Goal: Use online tool/utility: Utilize a website feature to perform a specific function

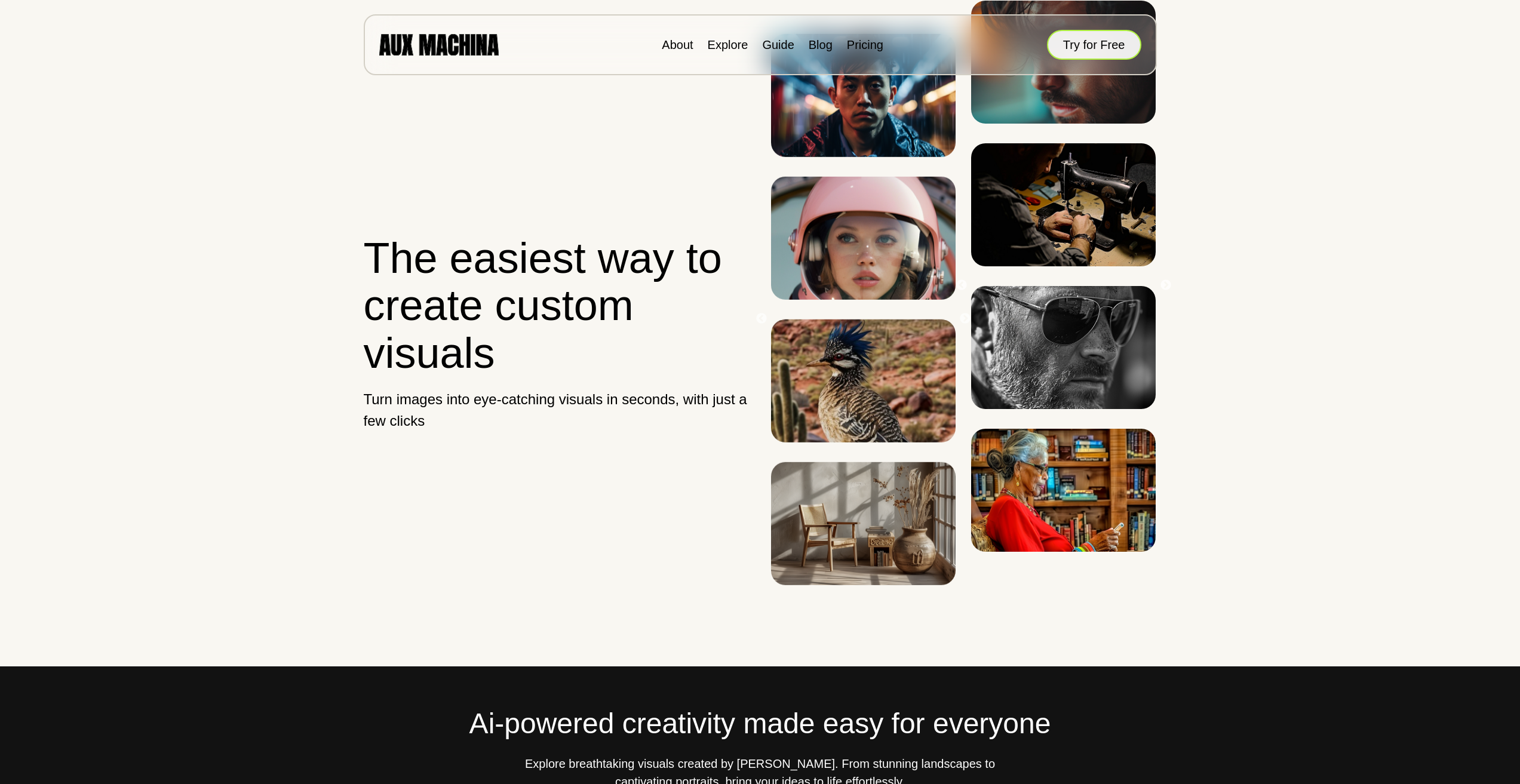
click at [1101, 38] on button "Try for Free" at bounding box center [1094, 44] width 95 height 30
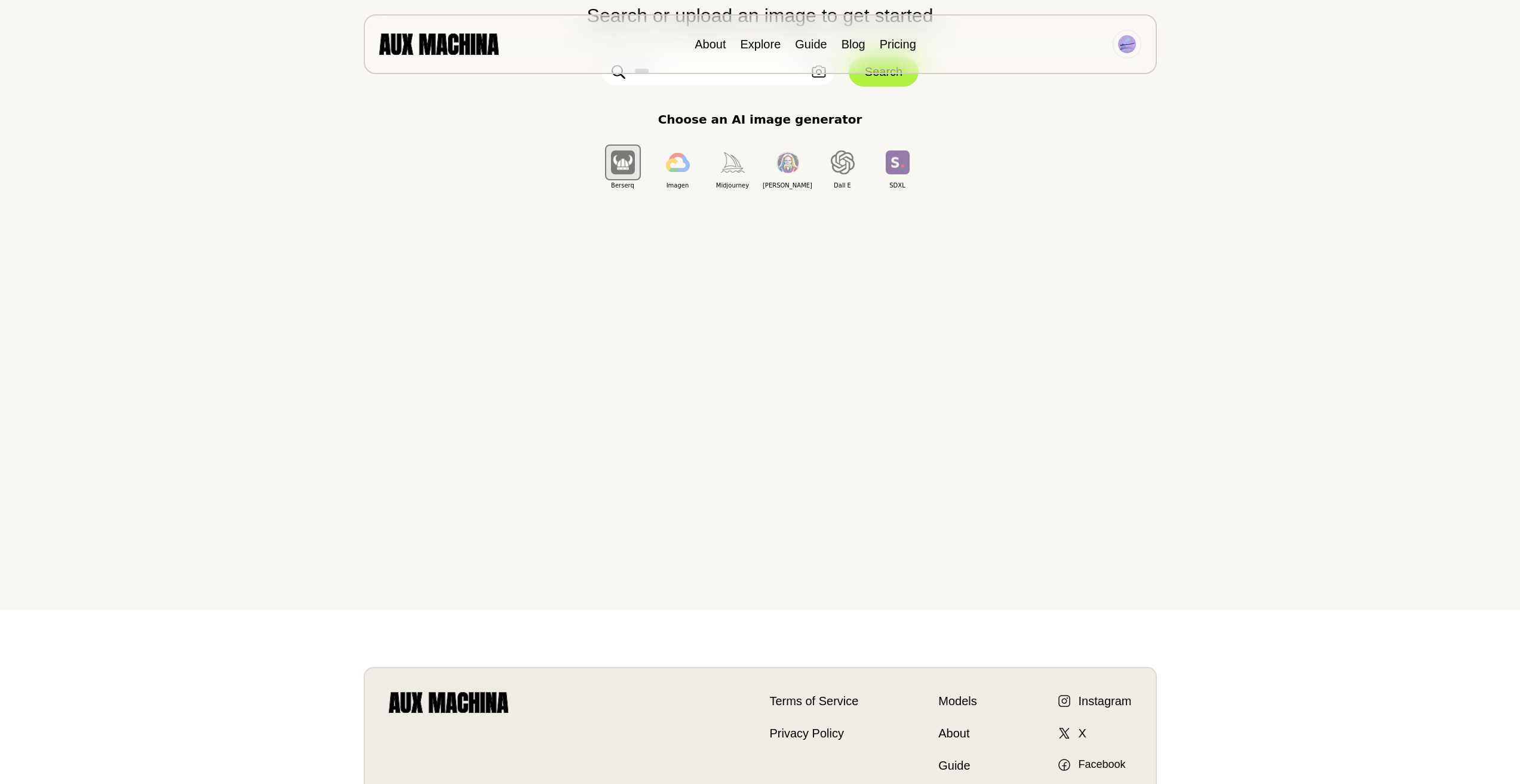
scroll to position [179, 0]
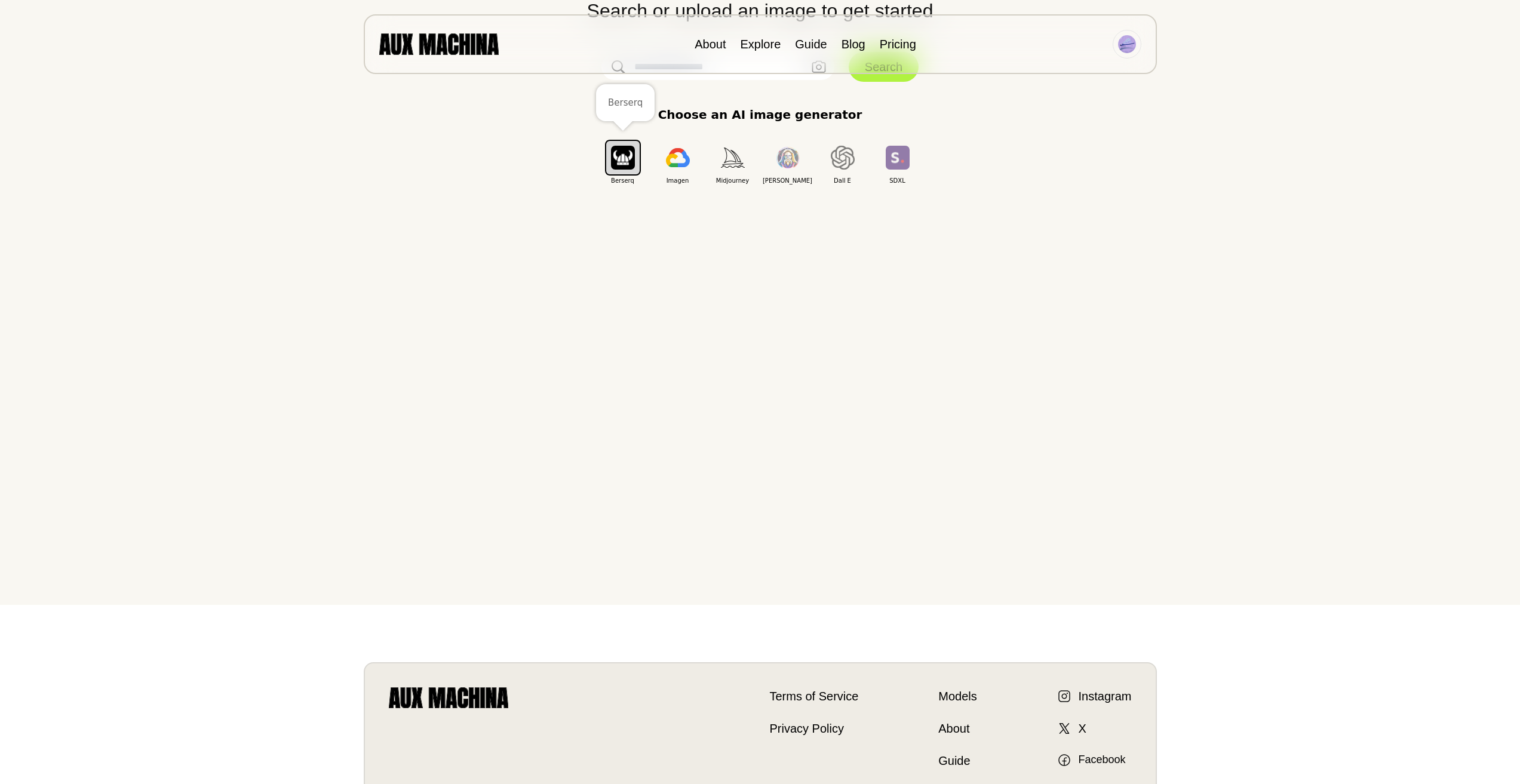
click at [619, 156] on img "button" at bounding box center [623, 157] width 24 height 23
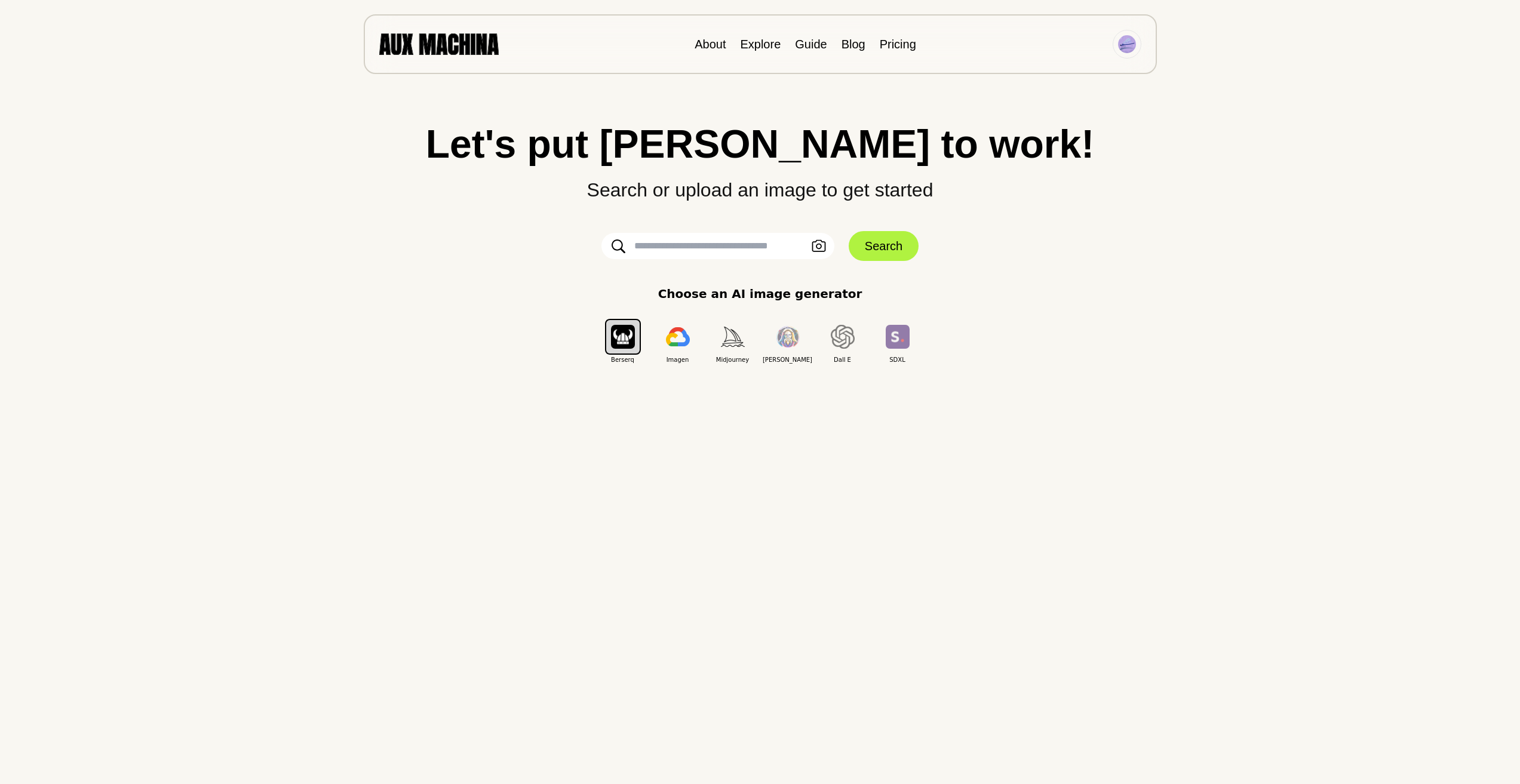
scroll to position [0, 0]
click at [716, 249] on input "text" at bounding box center [718, 246] width 233 height 26
click at [670, 247] on input "text" at bounding box center [718, 246] width 233 height 26
paste input "**********"
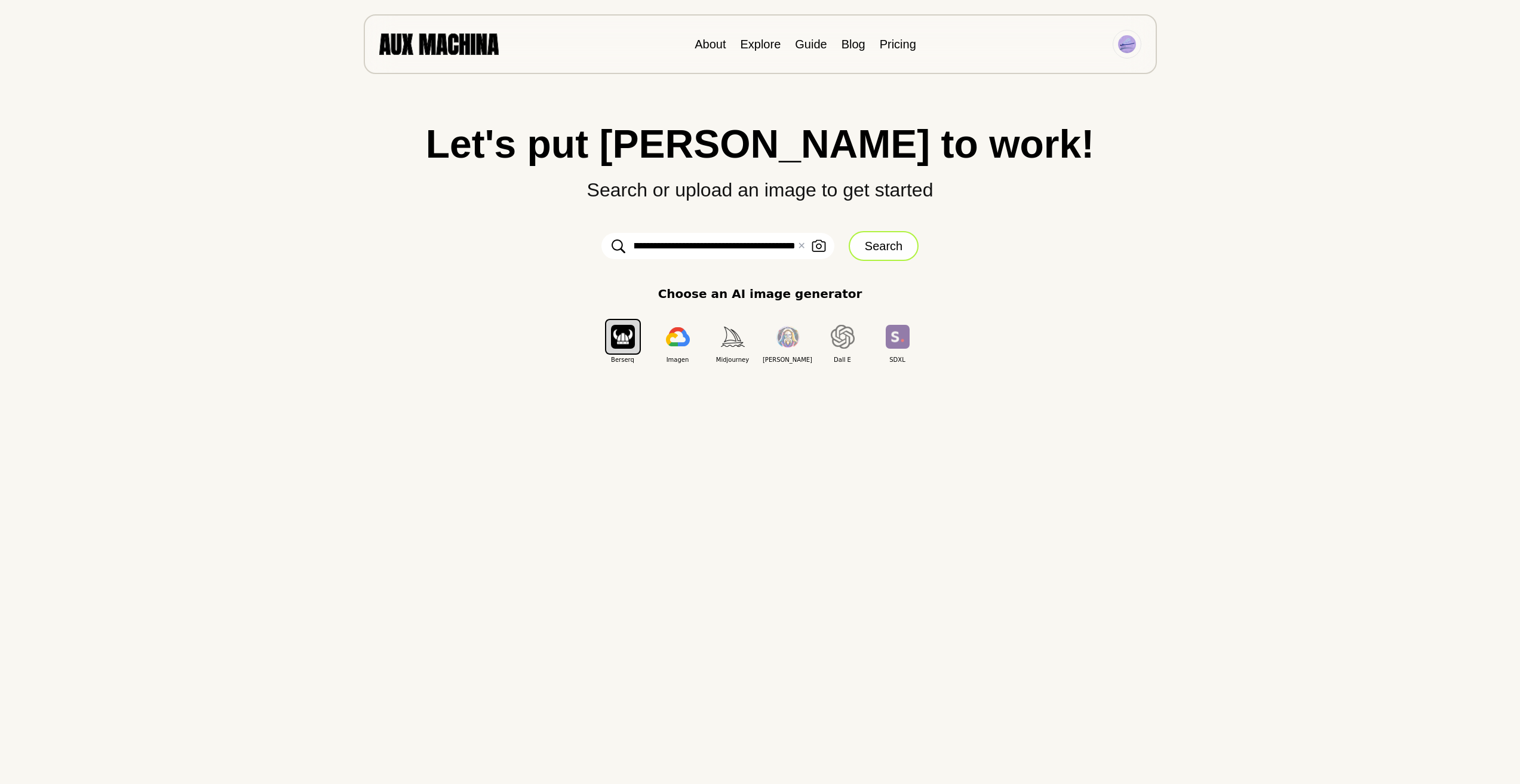
type input "**********"
click at [889, 244] on button "Search" at bounding box center [884, 246] width 70 height 30
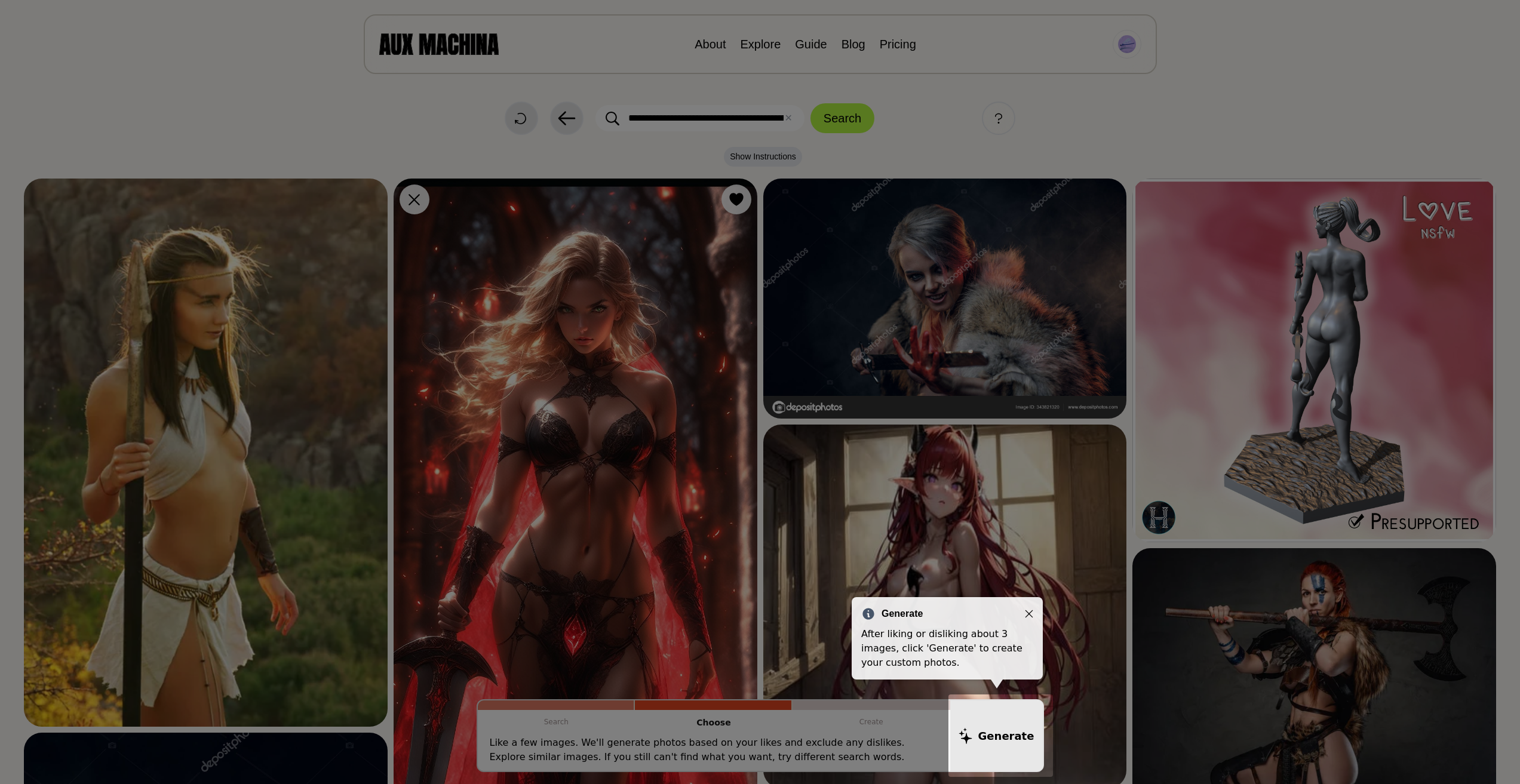
click at [1031, 613] on icon "Close" at bounding box center [1029, 613] width 8 height 8
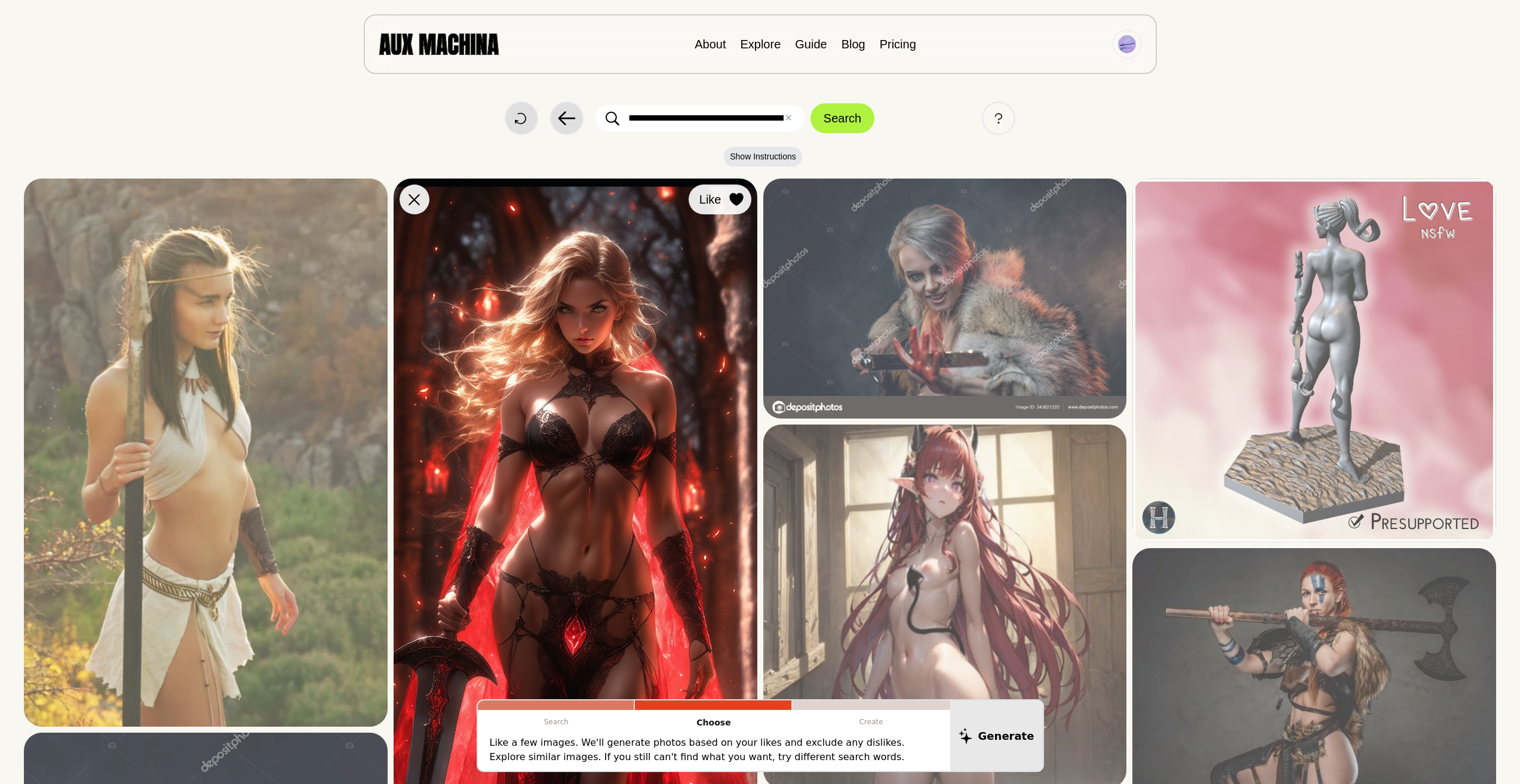
click at [731, 201] on icon at bounding box center [736, 200] width 14 height 13
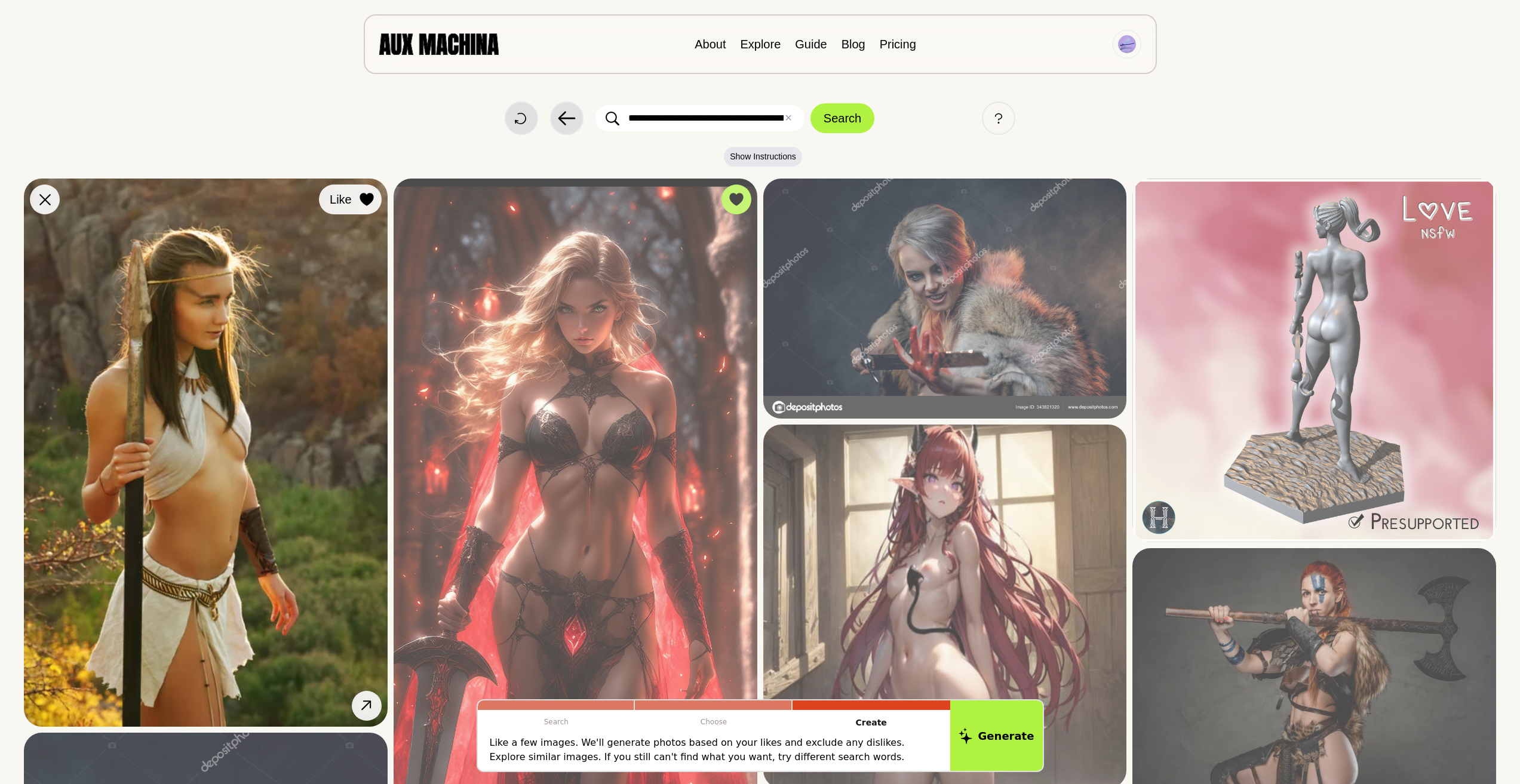
click at [366, 201] on icon at bounding box center [366, 200] width 14 height 13
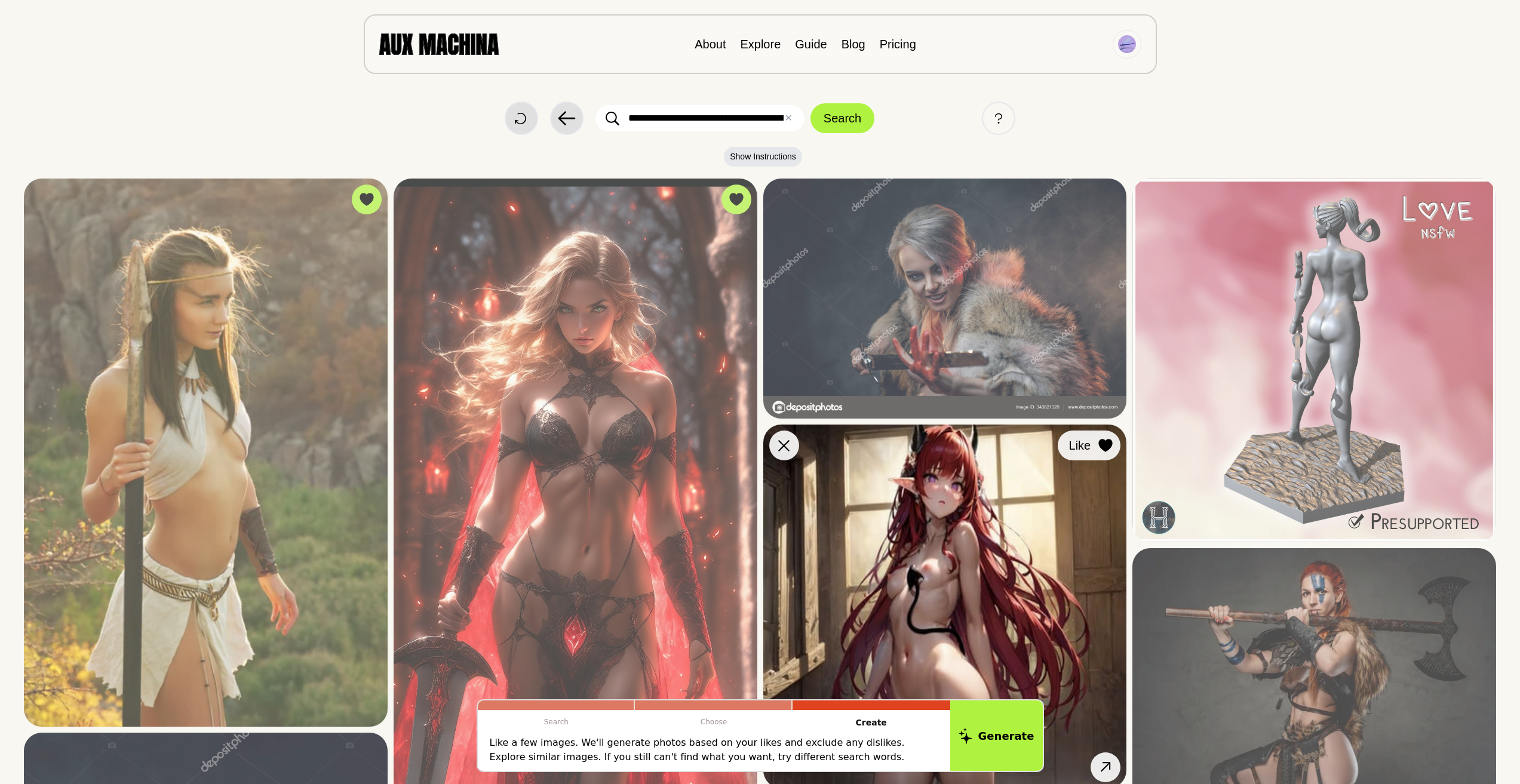
click at [1099, 442] on icon at bounding box center [1105, 445] width 14 height 13
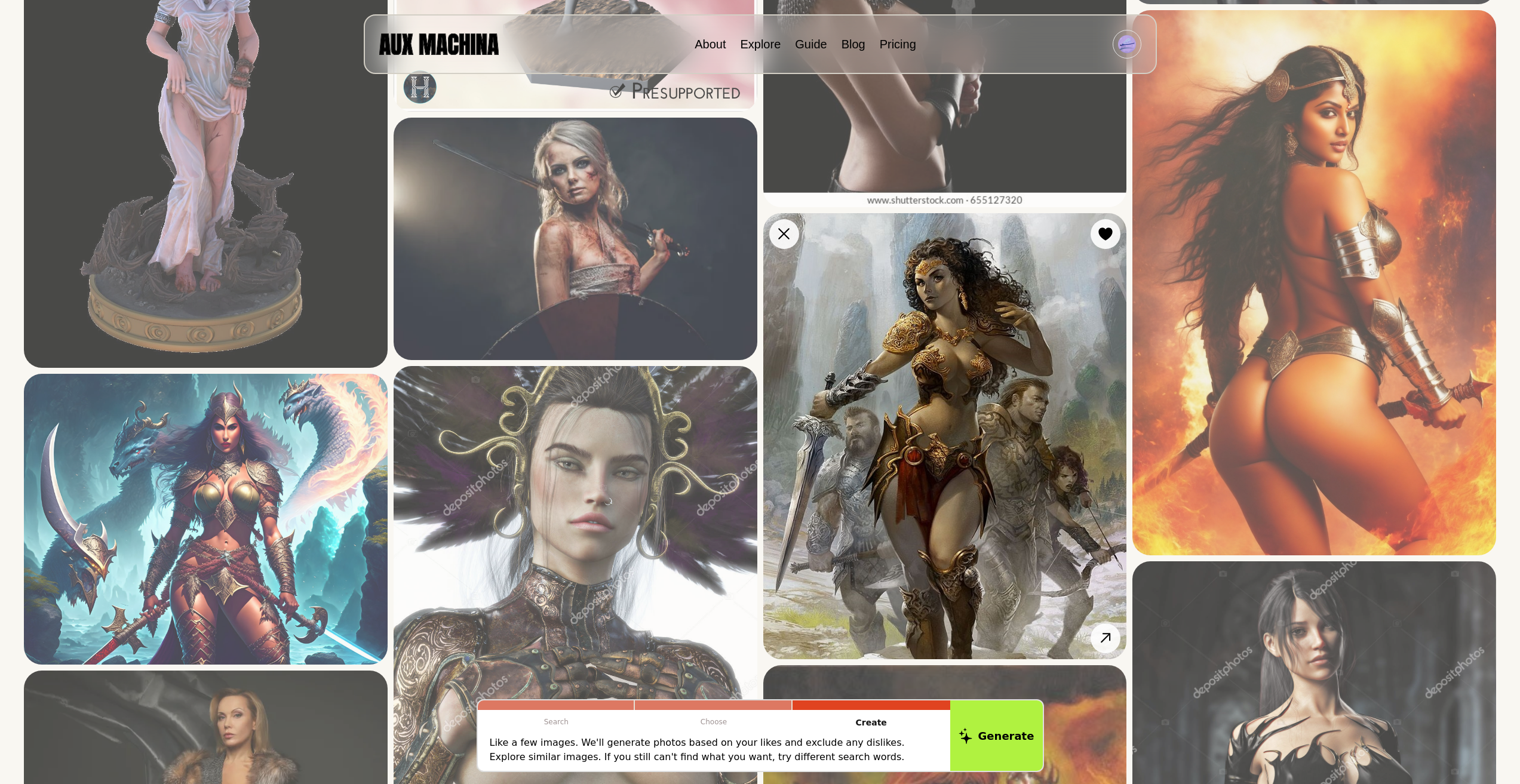
scroll to position [1313, 0]
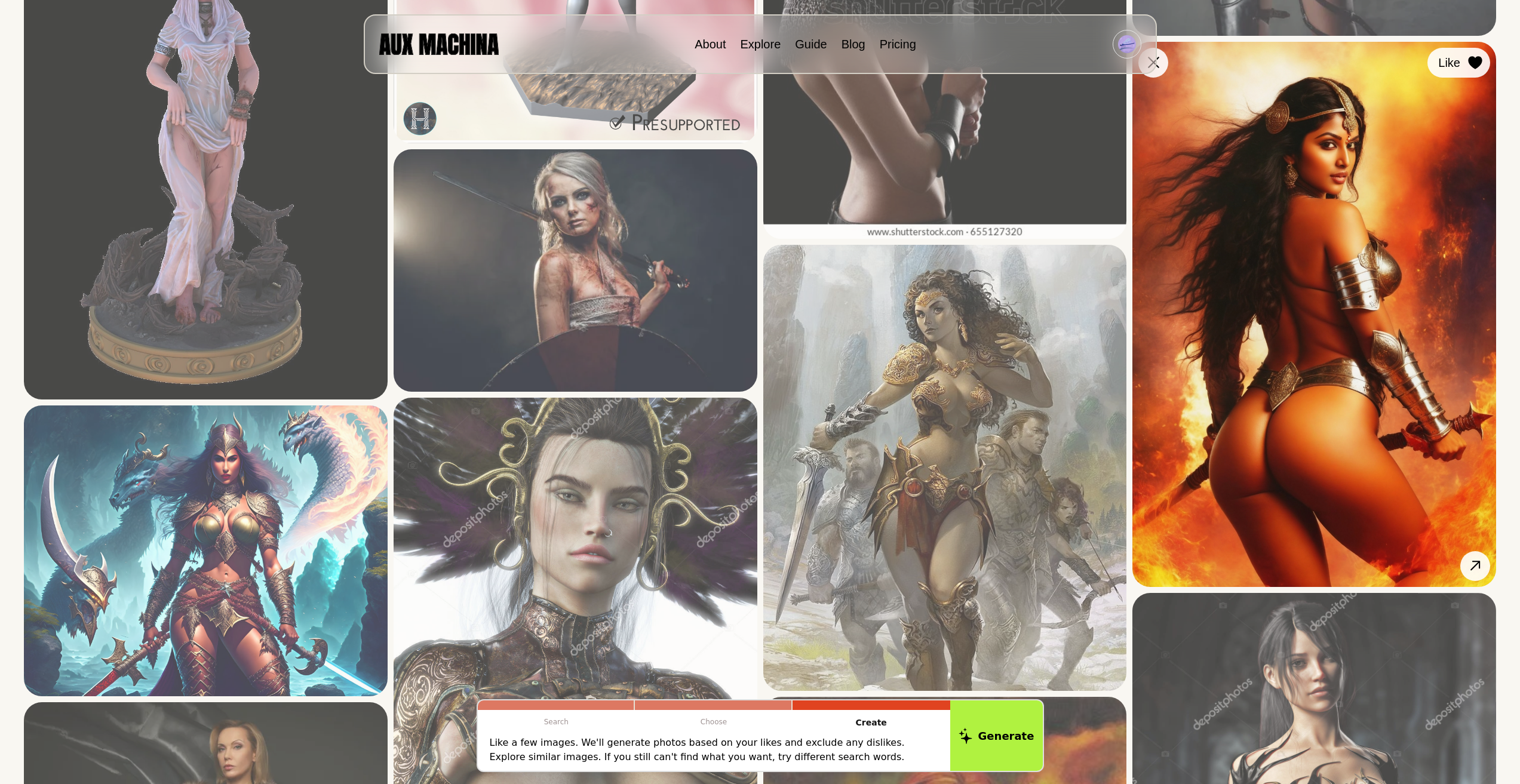
click at [1478, 63] on icon at bounding box center [1475, 62] width 14 height 13
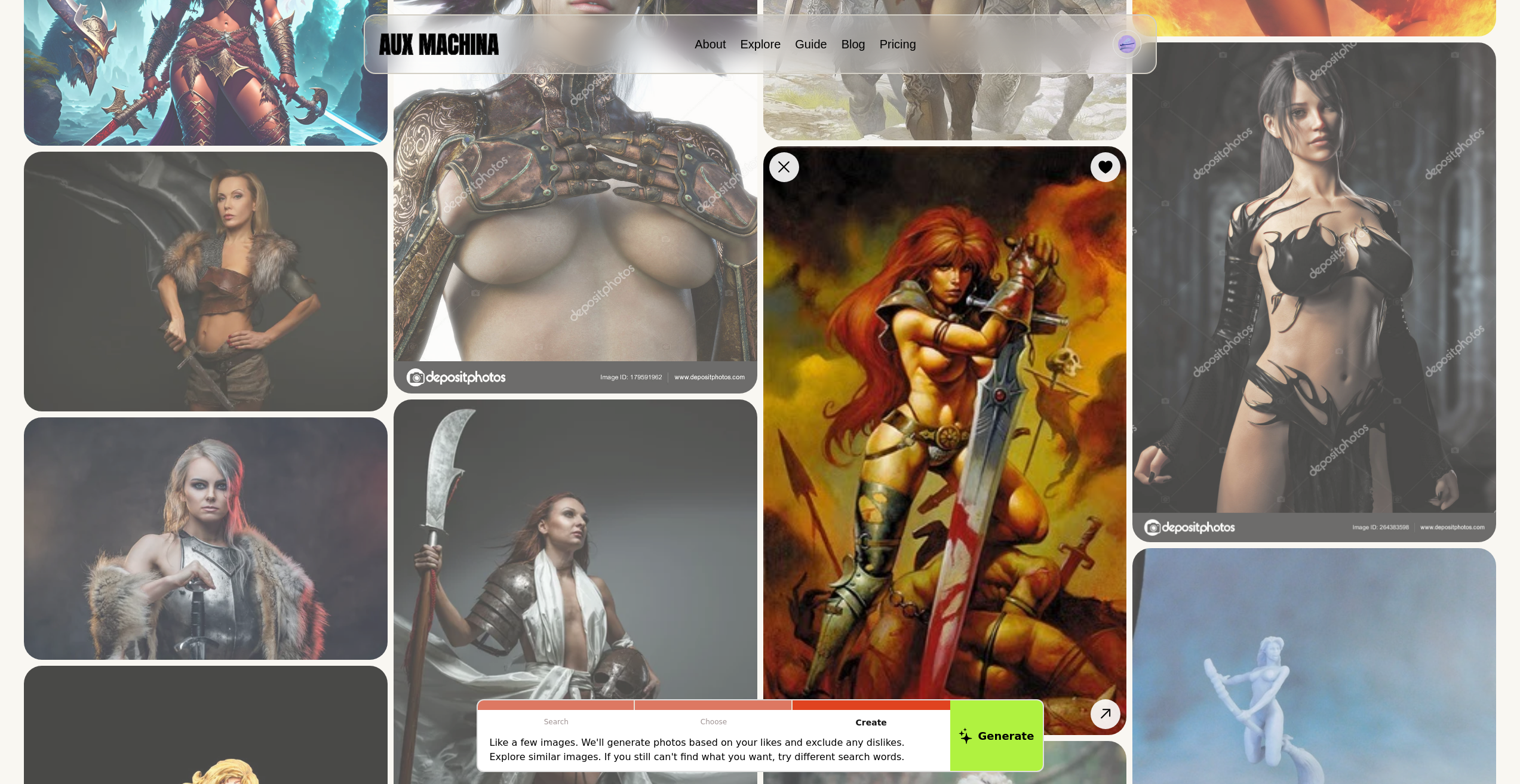
scroll to position [1851, 0]
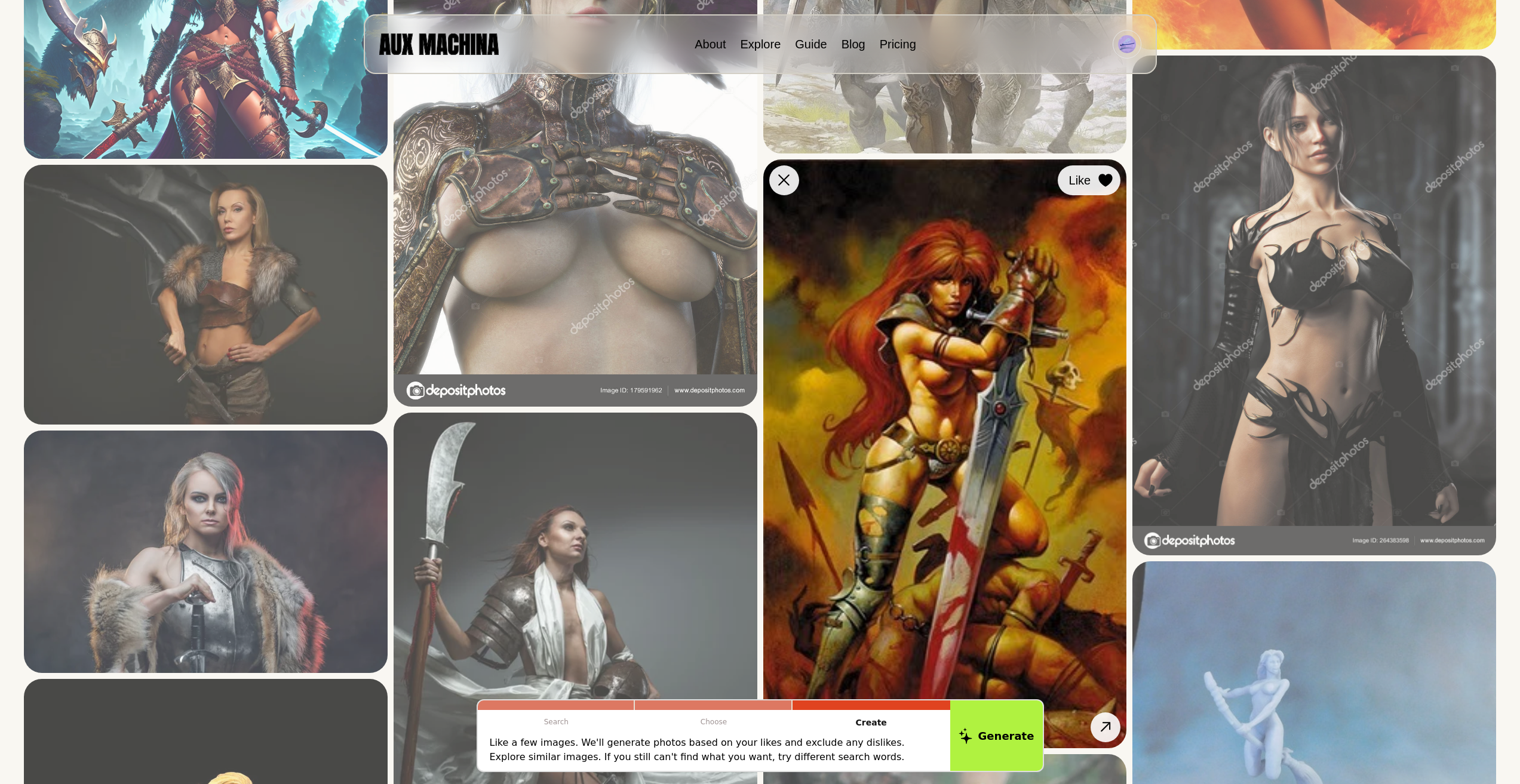
click at [1106, 179] on icon at bounding box center [1105, 180] width 14 height 13
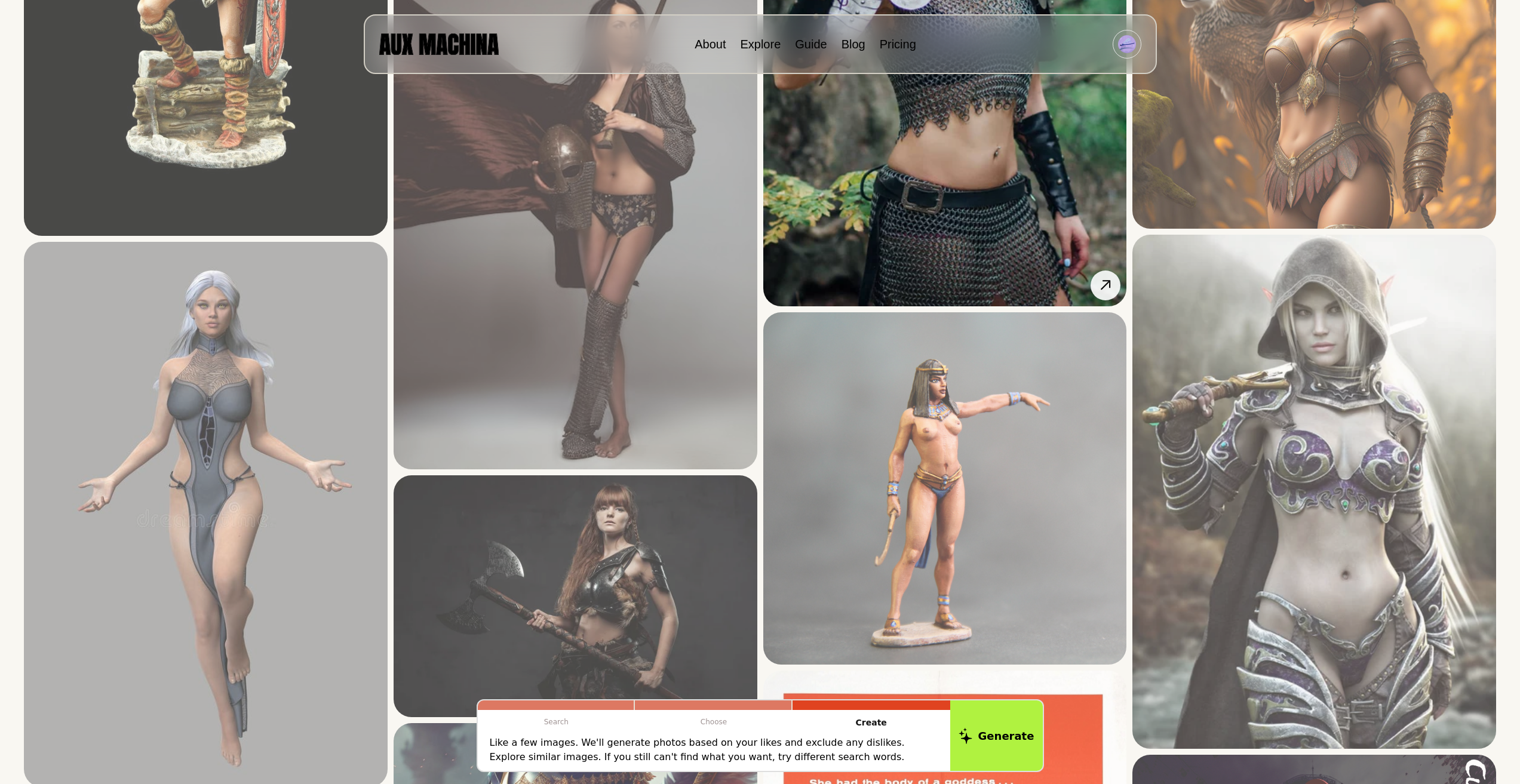
scroll to position [2985, 0]
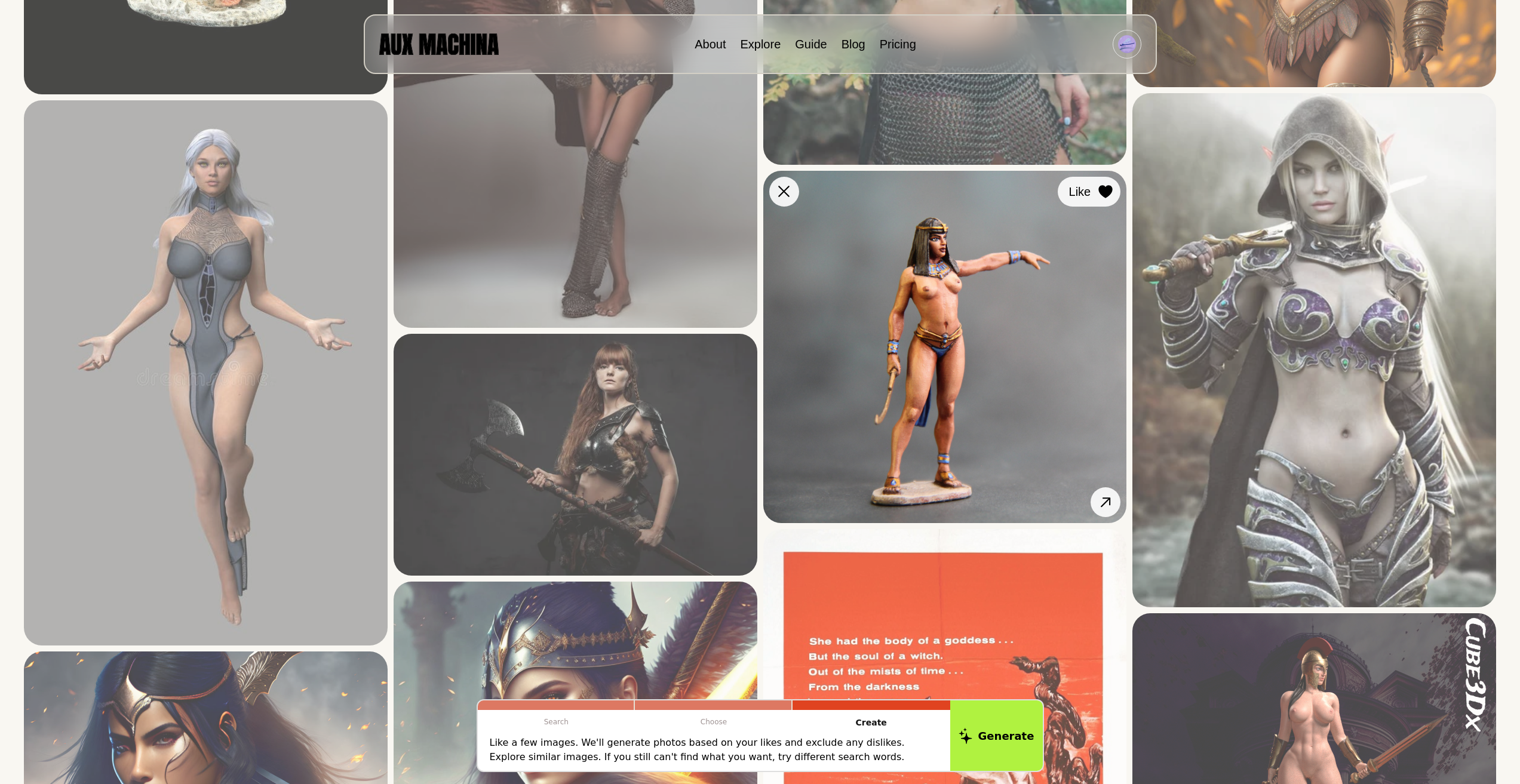
click at [1108, 188] on icon at bounding box center [1105, 191] width 14 height 13
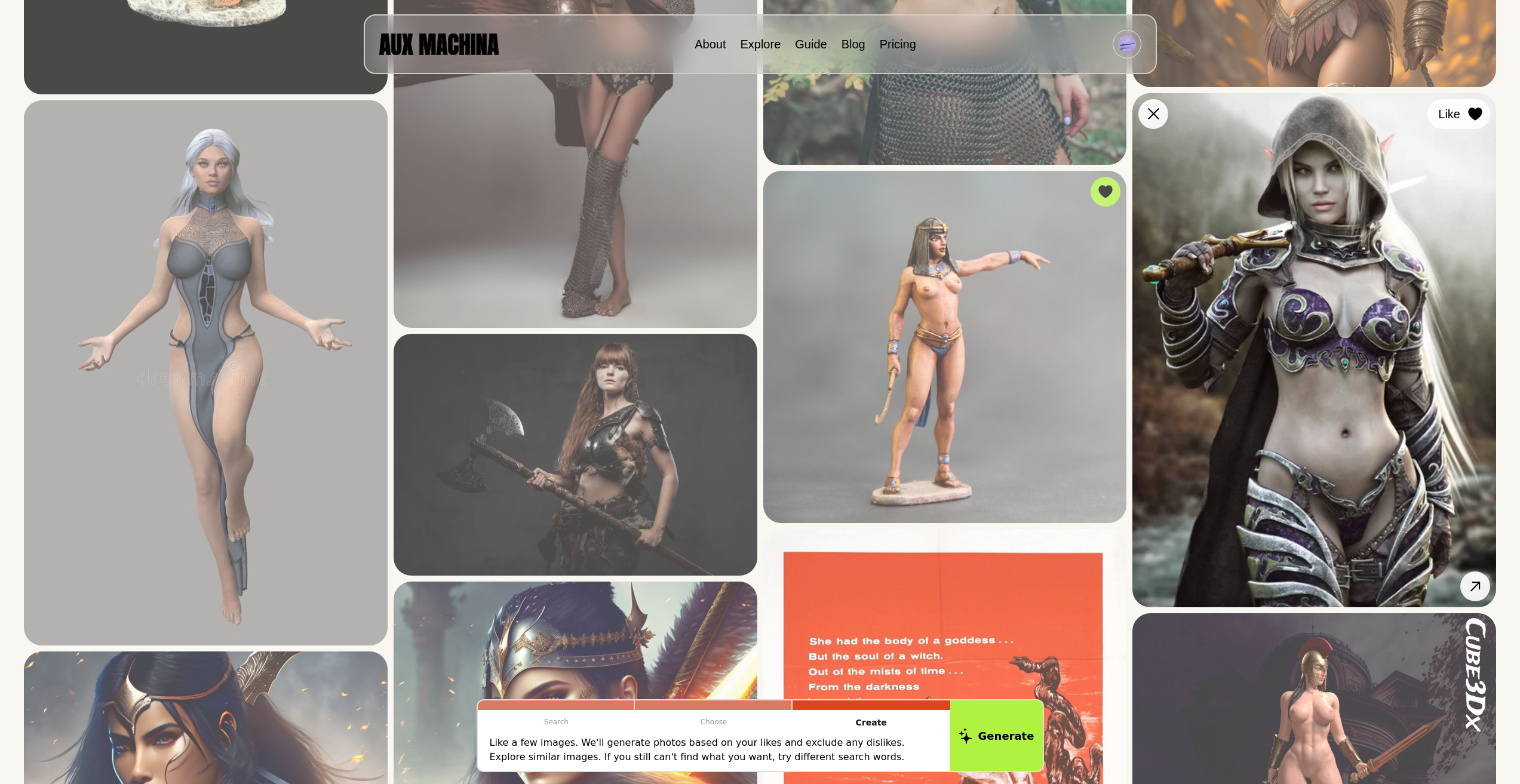
click at [1479, 111] on icon at bounding box center [1475, 114] width 14 height 13
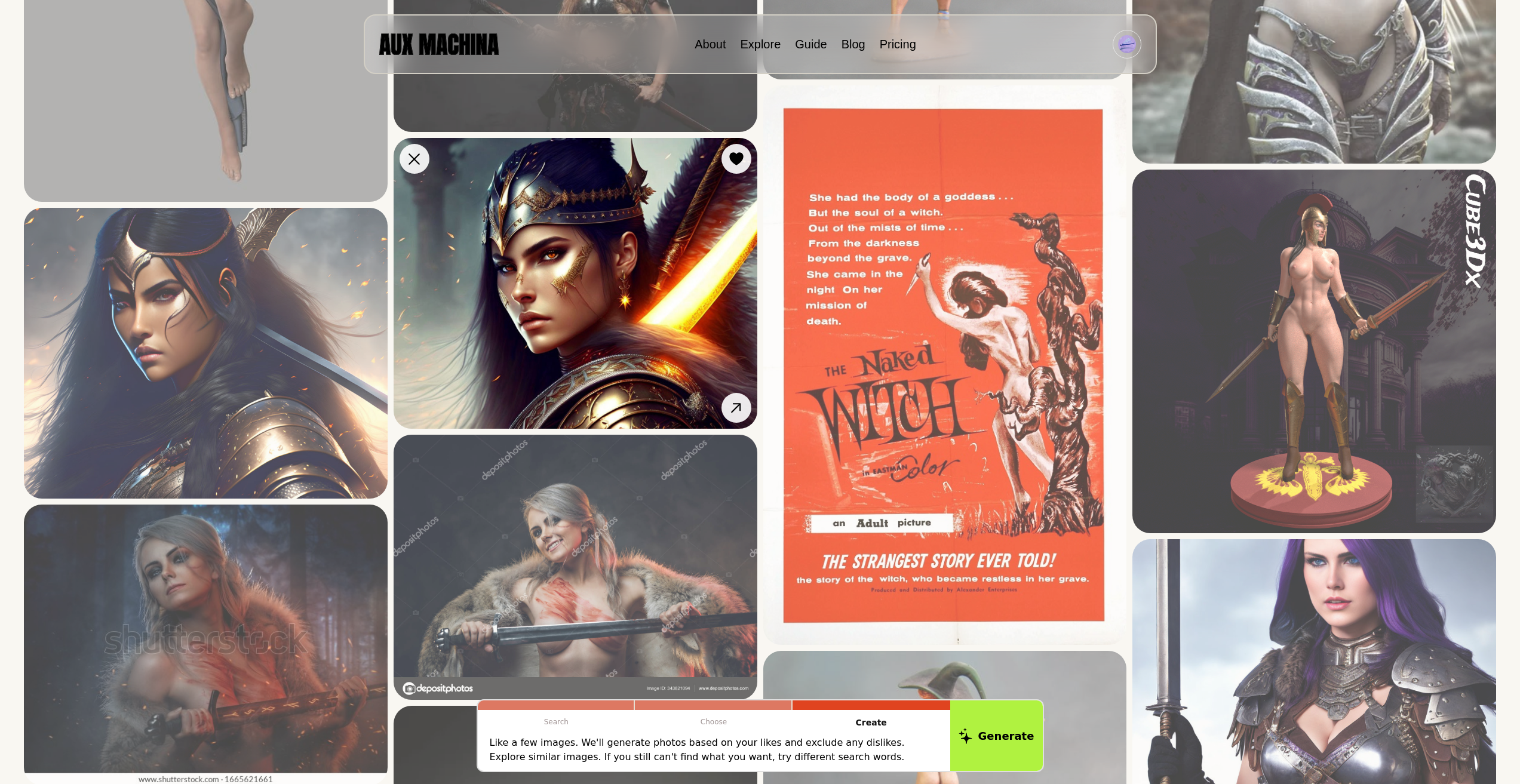
scroll to position [3462, 0]
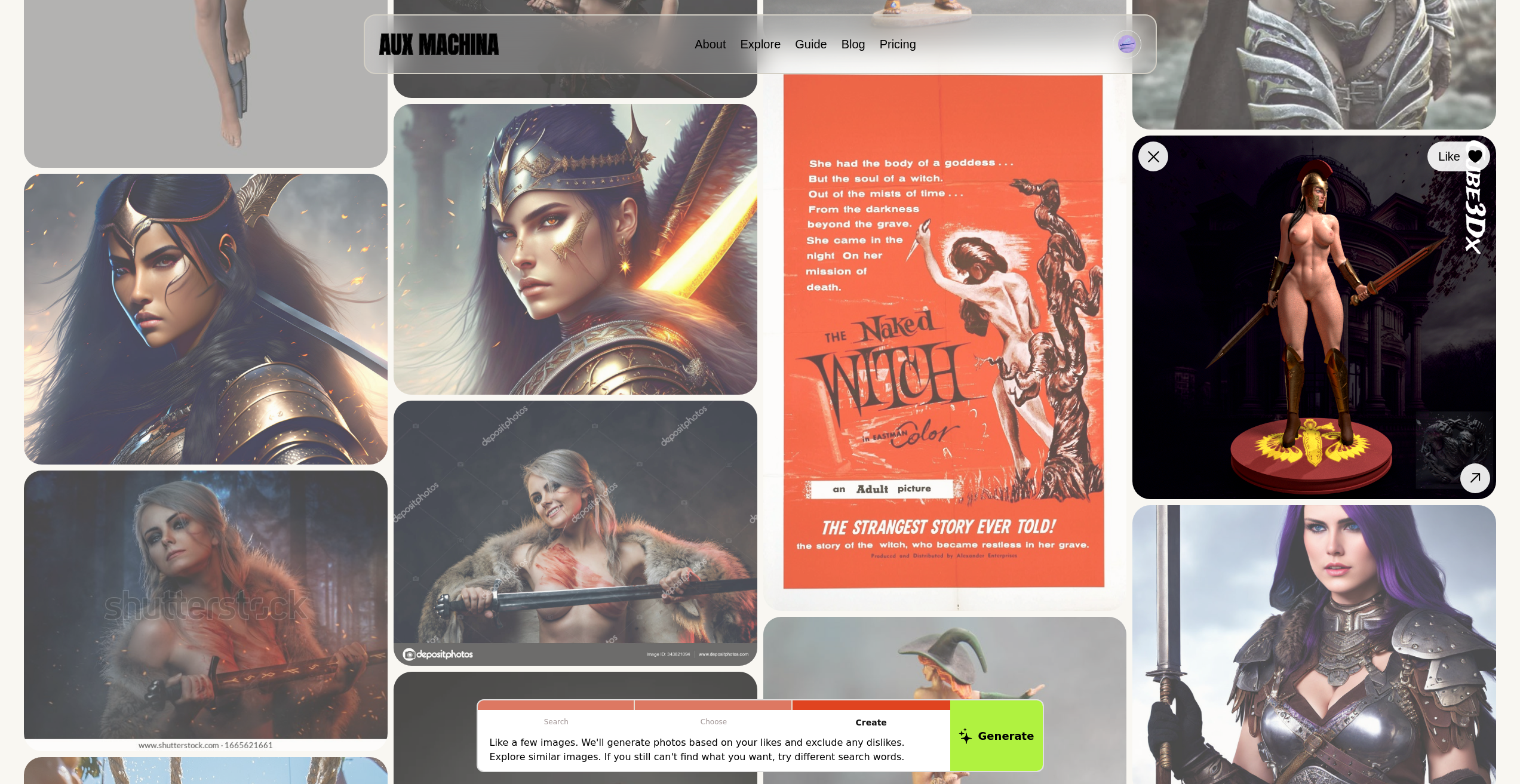
click at [1474, 154] on icon at bounding box center [1475, 156] width 14 height 13
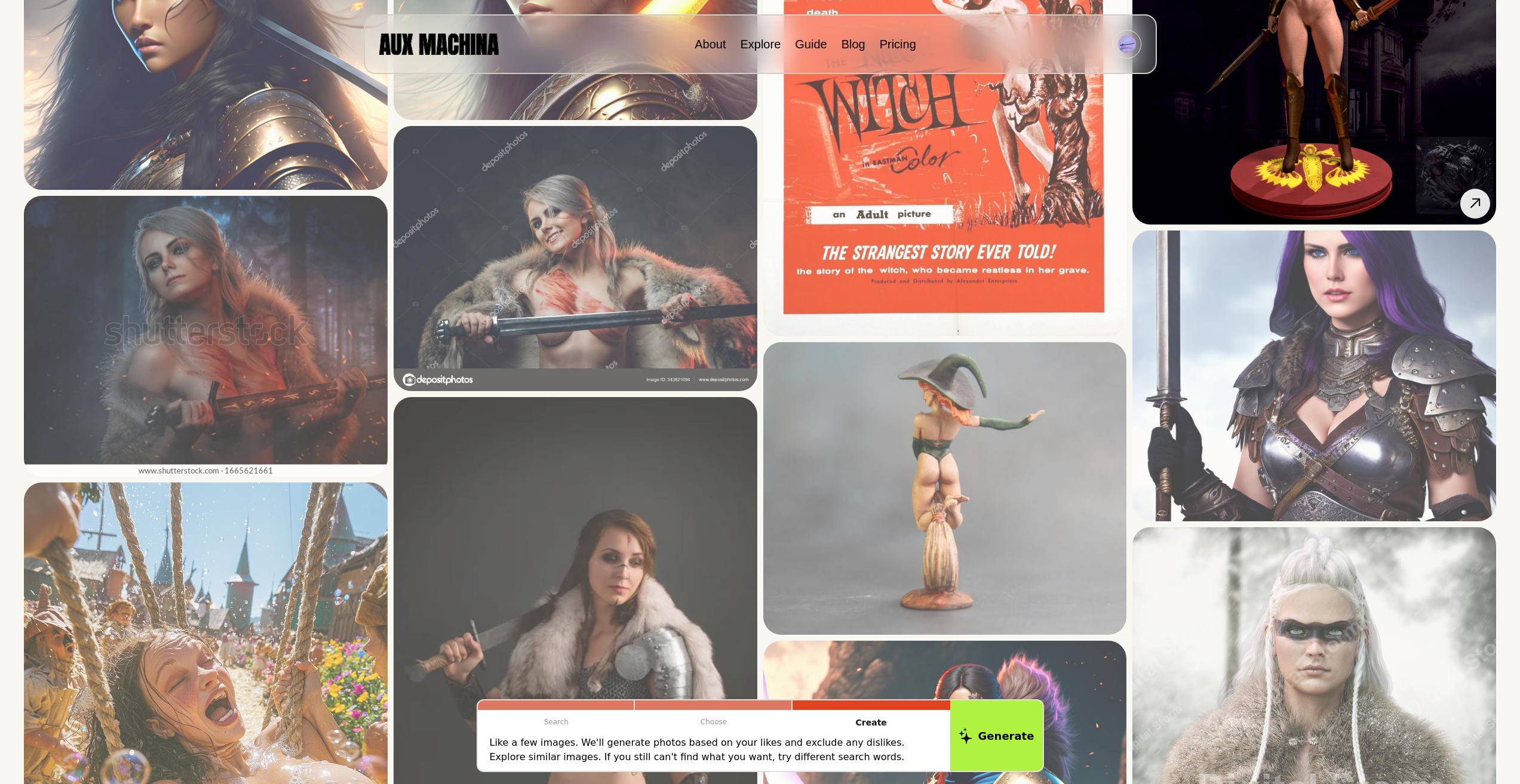
scroll to position [3761, 0]
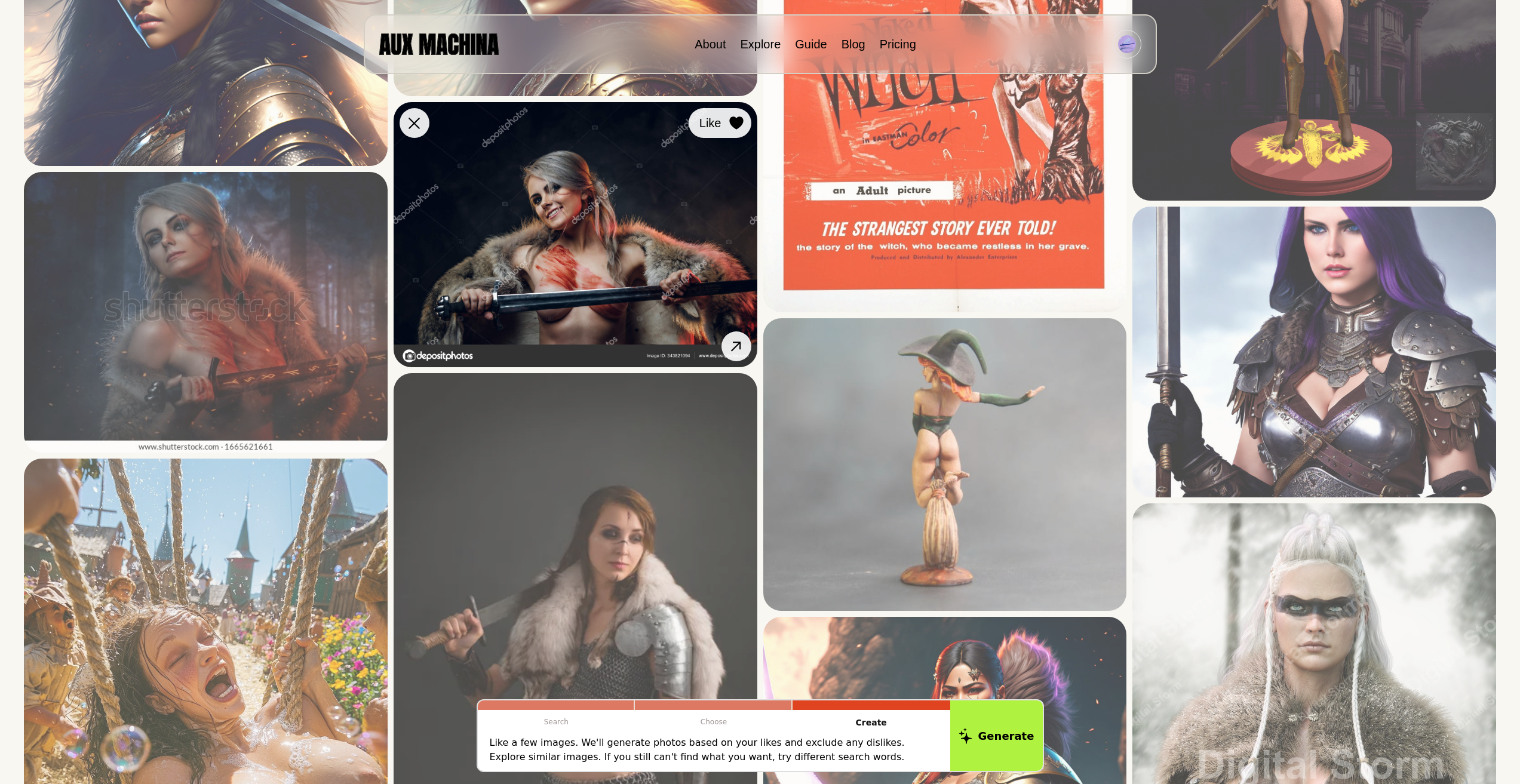
click at [739, 124] on icon at bounding box center [736, 124] width 14 height 13
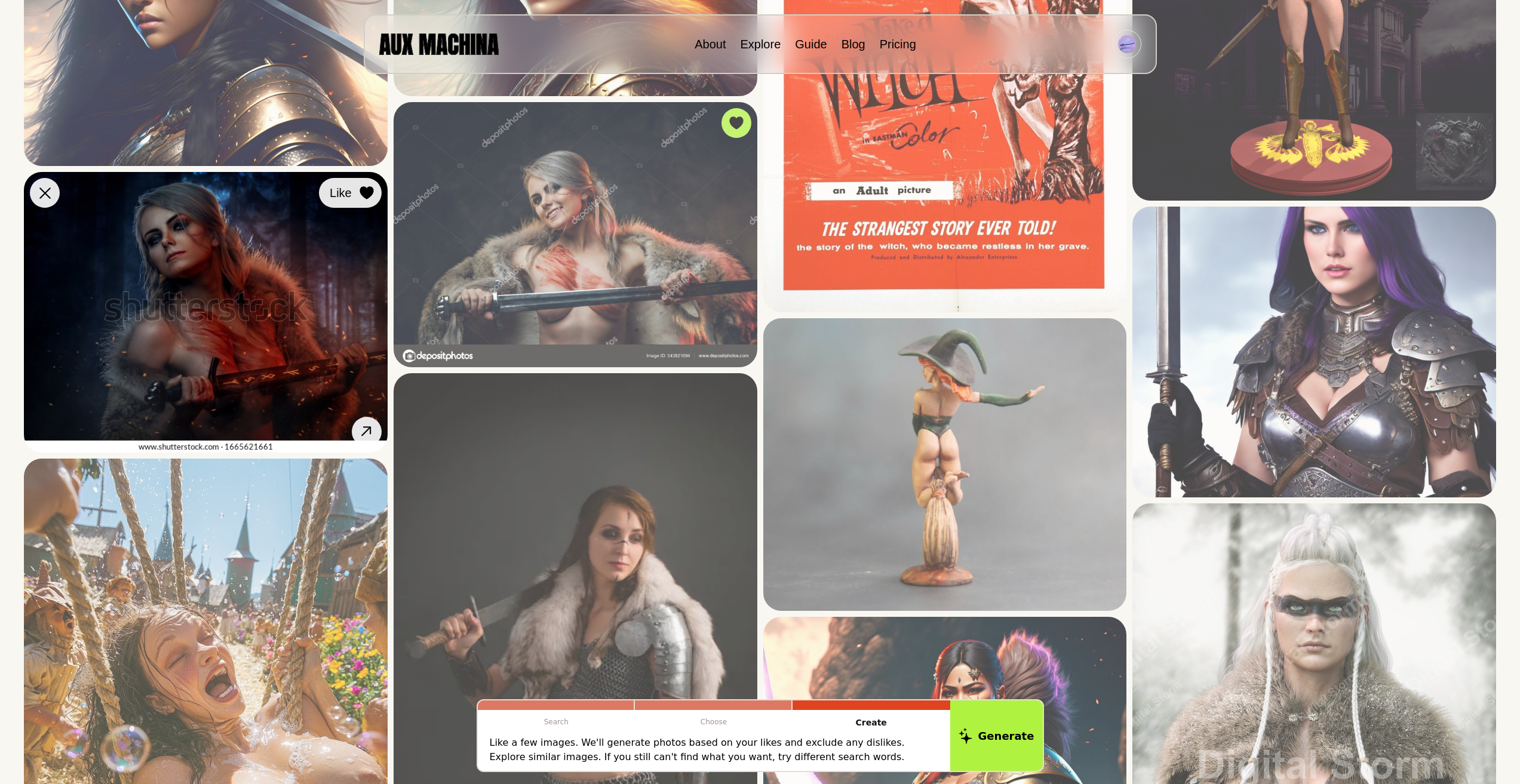
click at [370, 189] on icon at bounding box center [366, 192] width 14 height 13
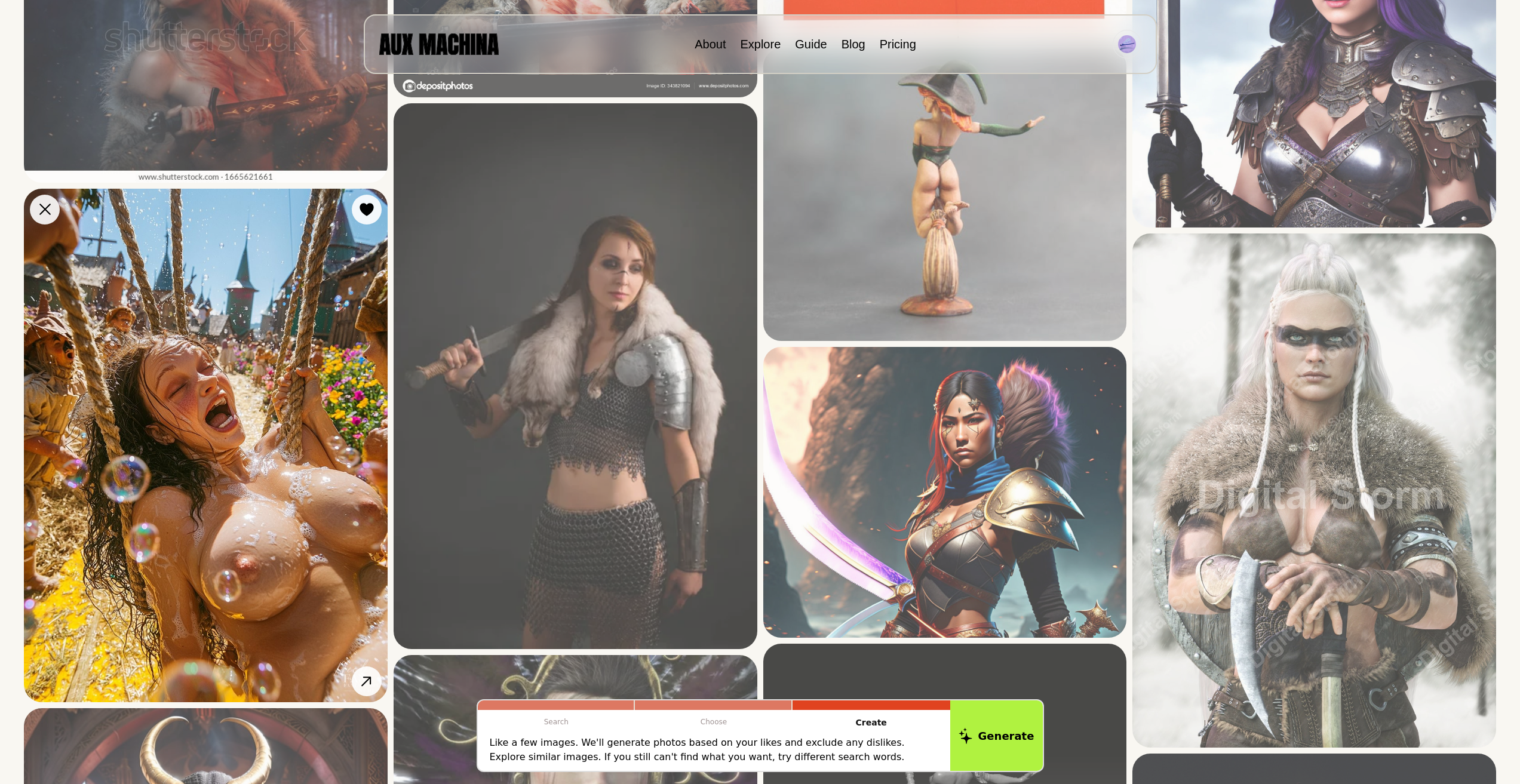
scroll to position [4059, 0]
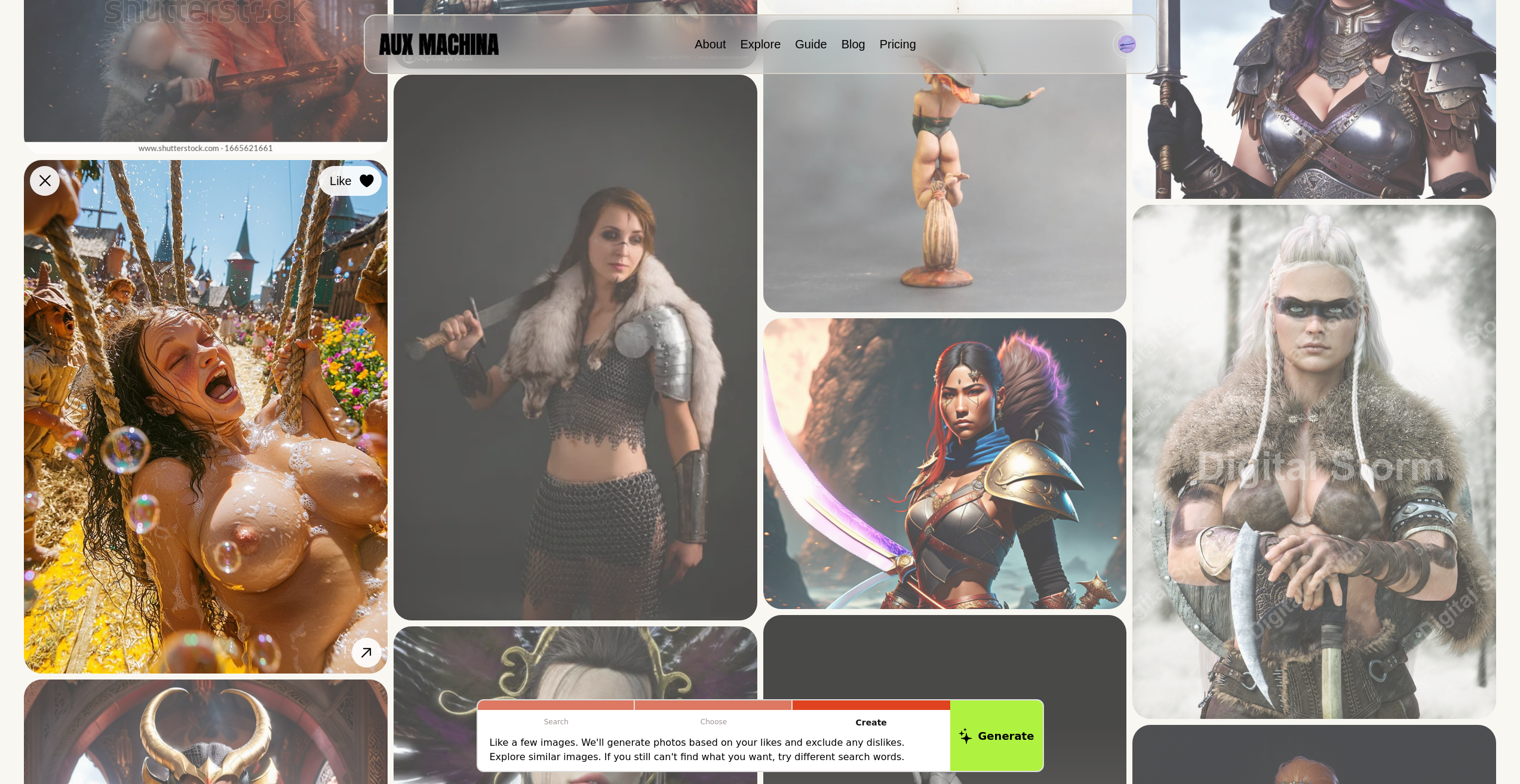
click at [359, 179] on icon at bounding box center [366, 181] width 14 height 13
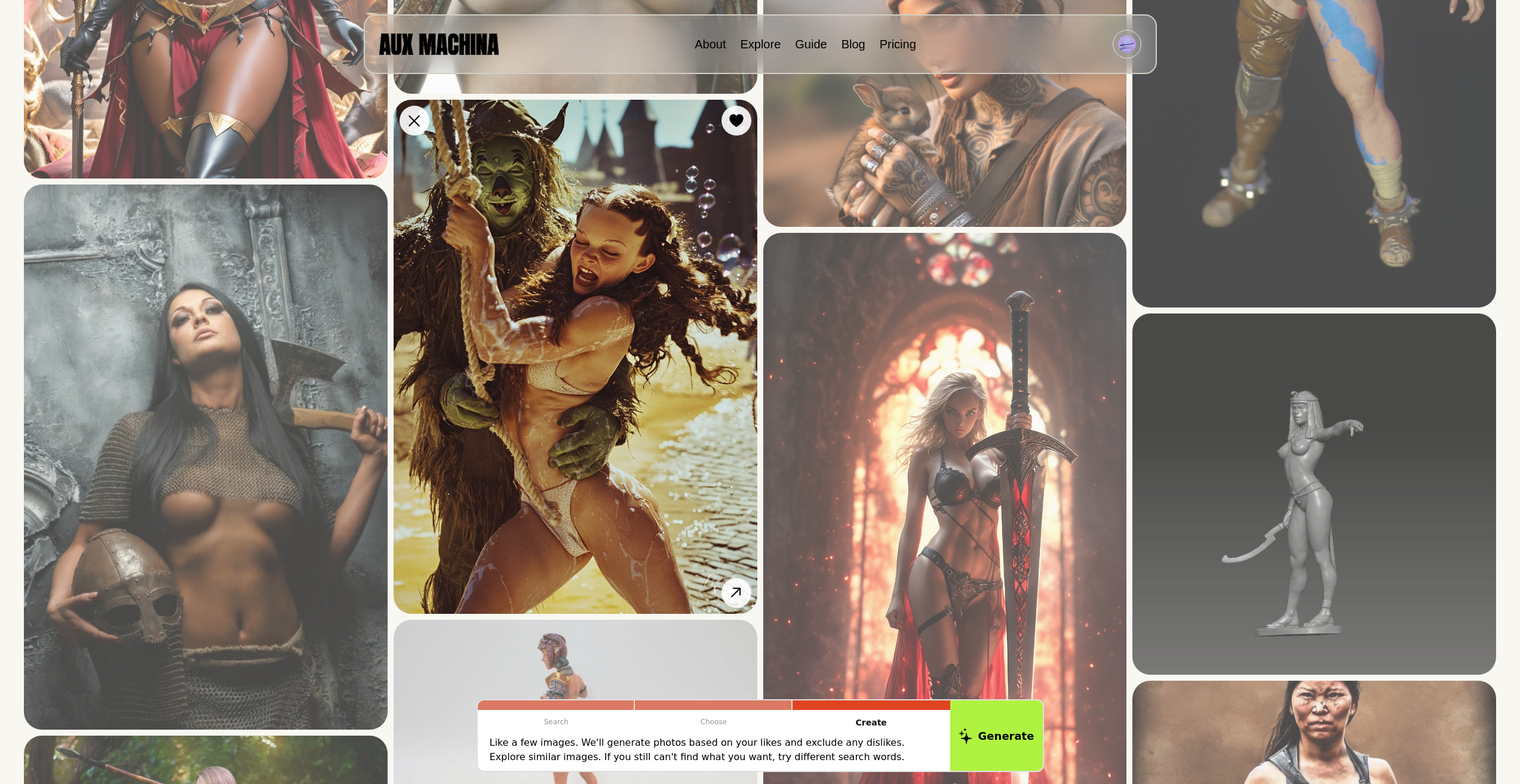
scroll to position [5074, 0]
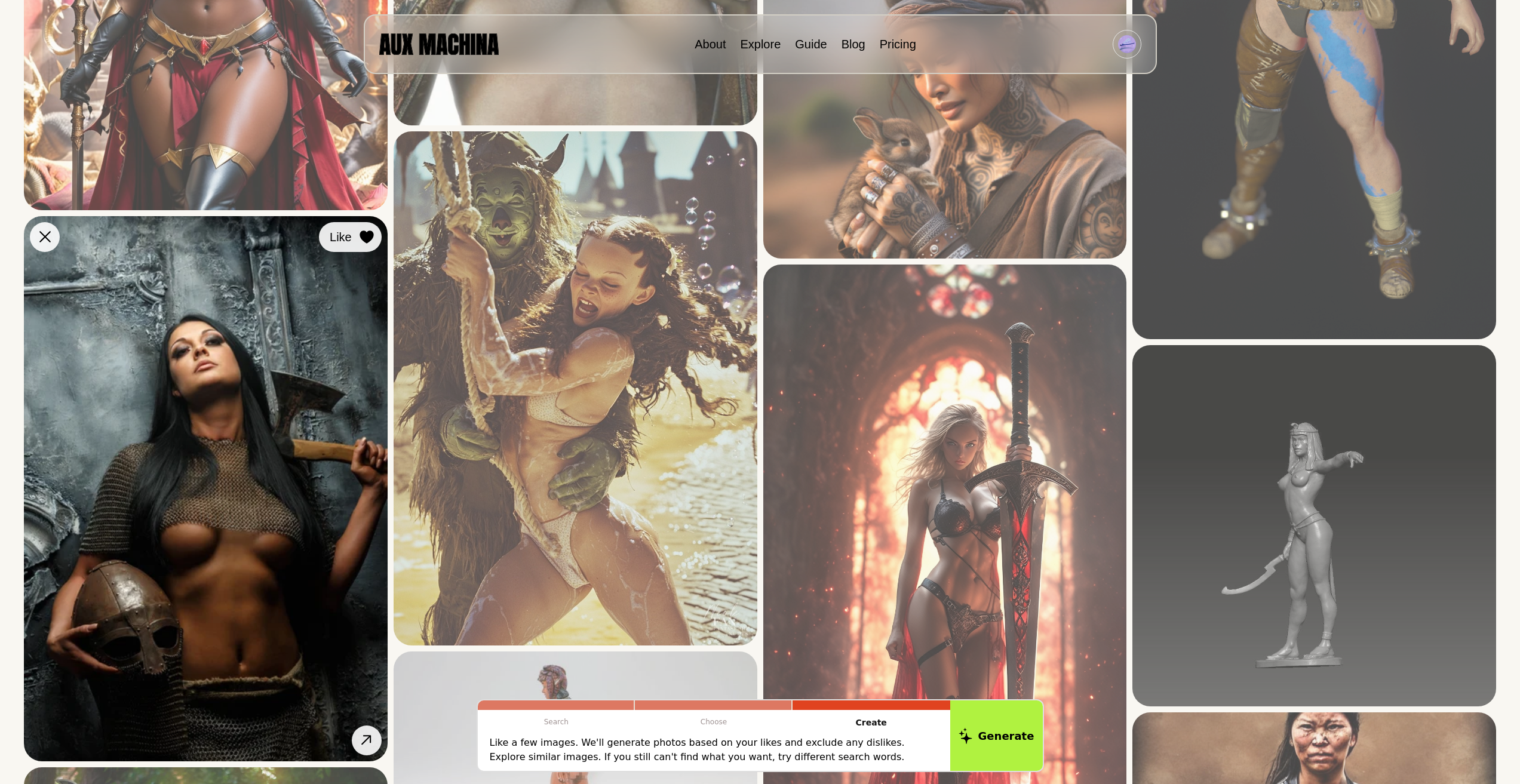
click at [370, 241] on icon at bounding box center [366, 237] width 14 height 13
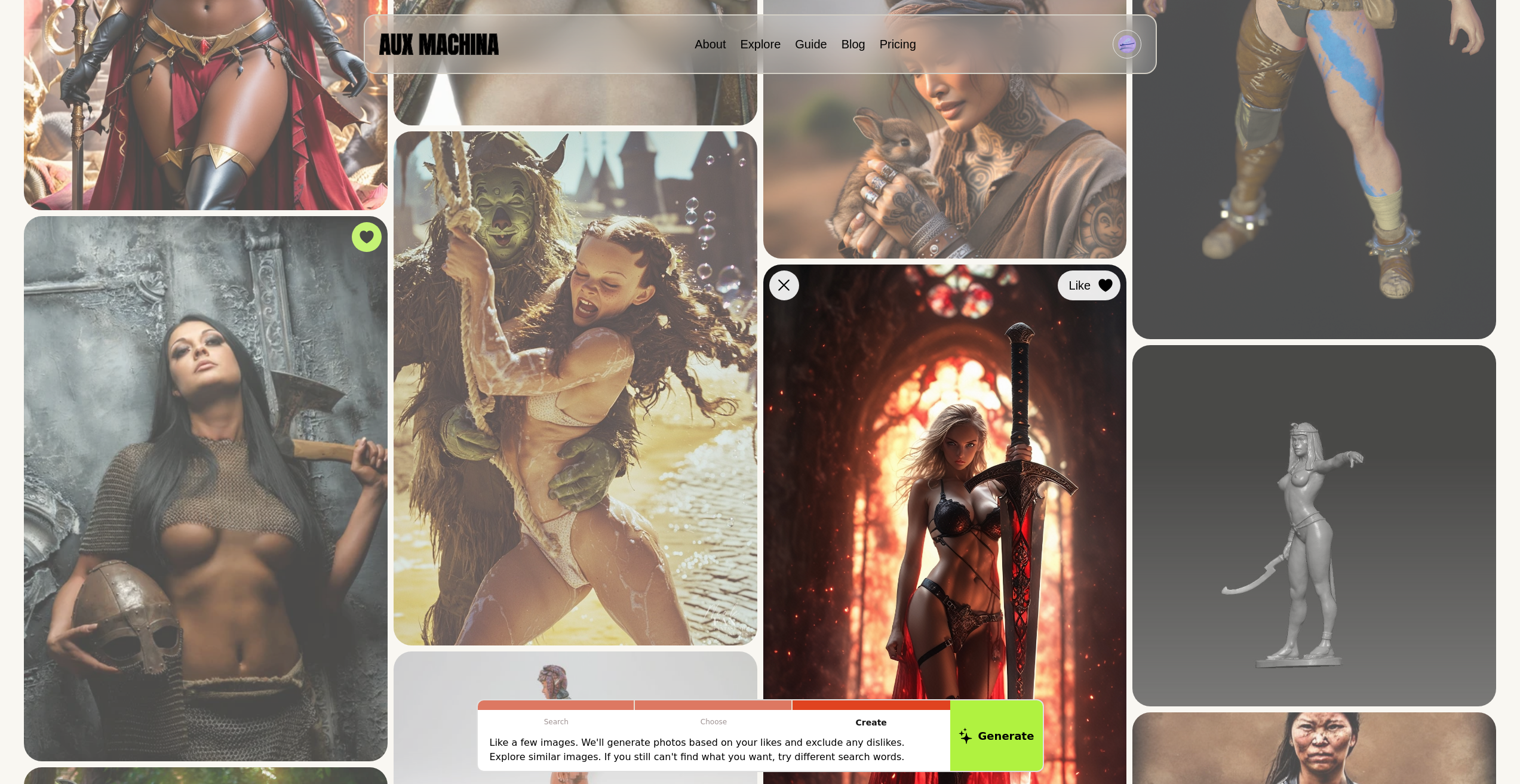
click at [1103, 283] on icon at bounding box center [1105, 285] width 14 height 13
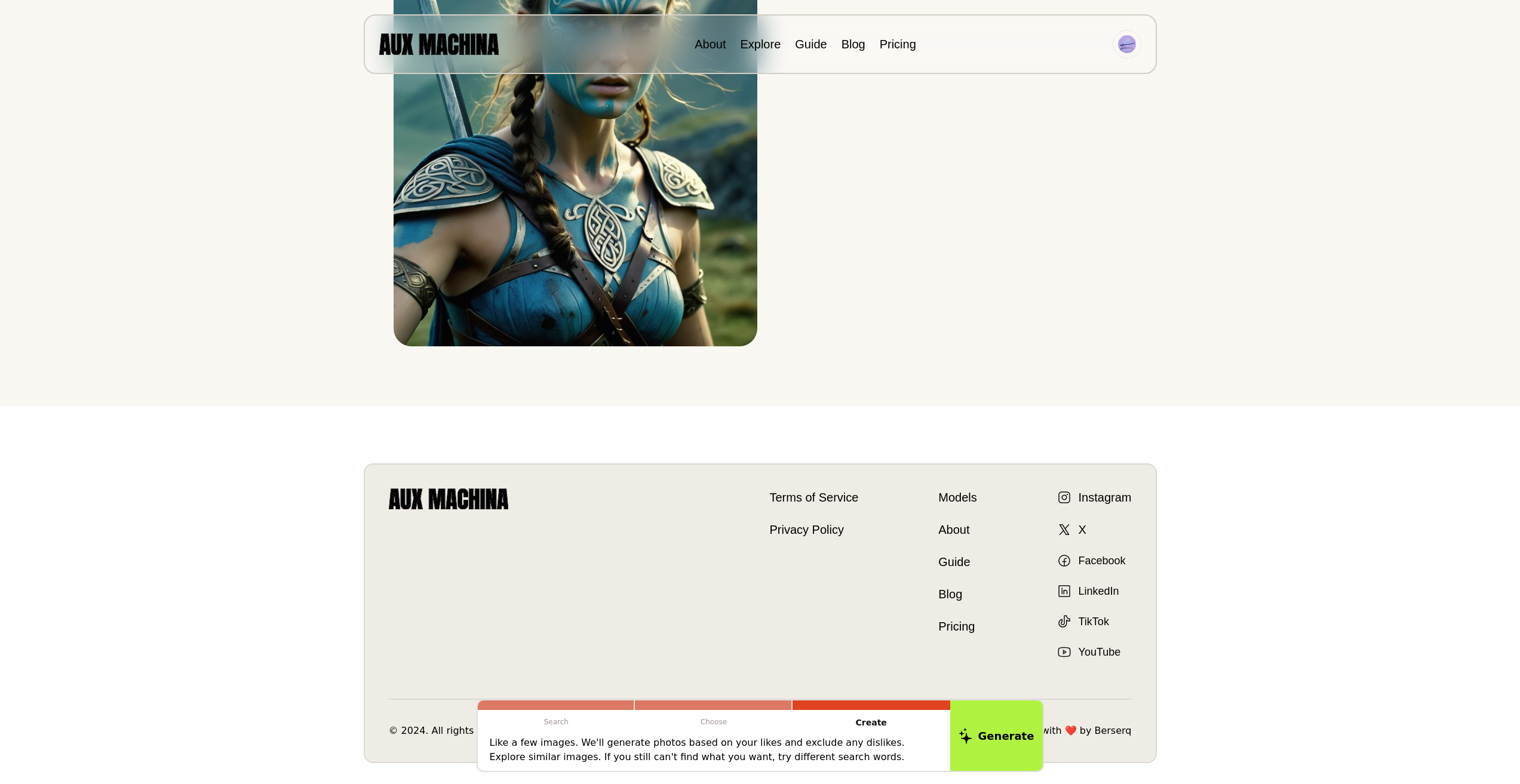
scroll to position [6161, 0]
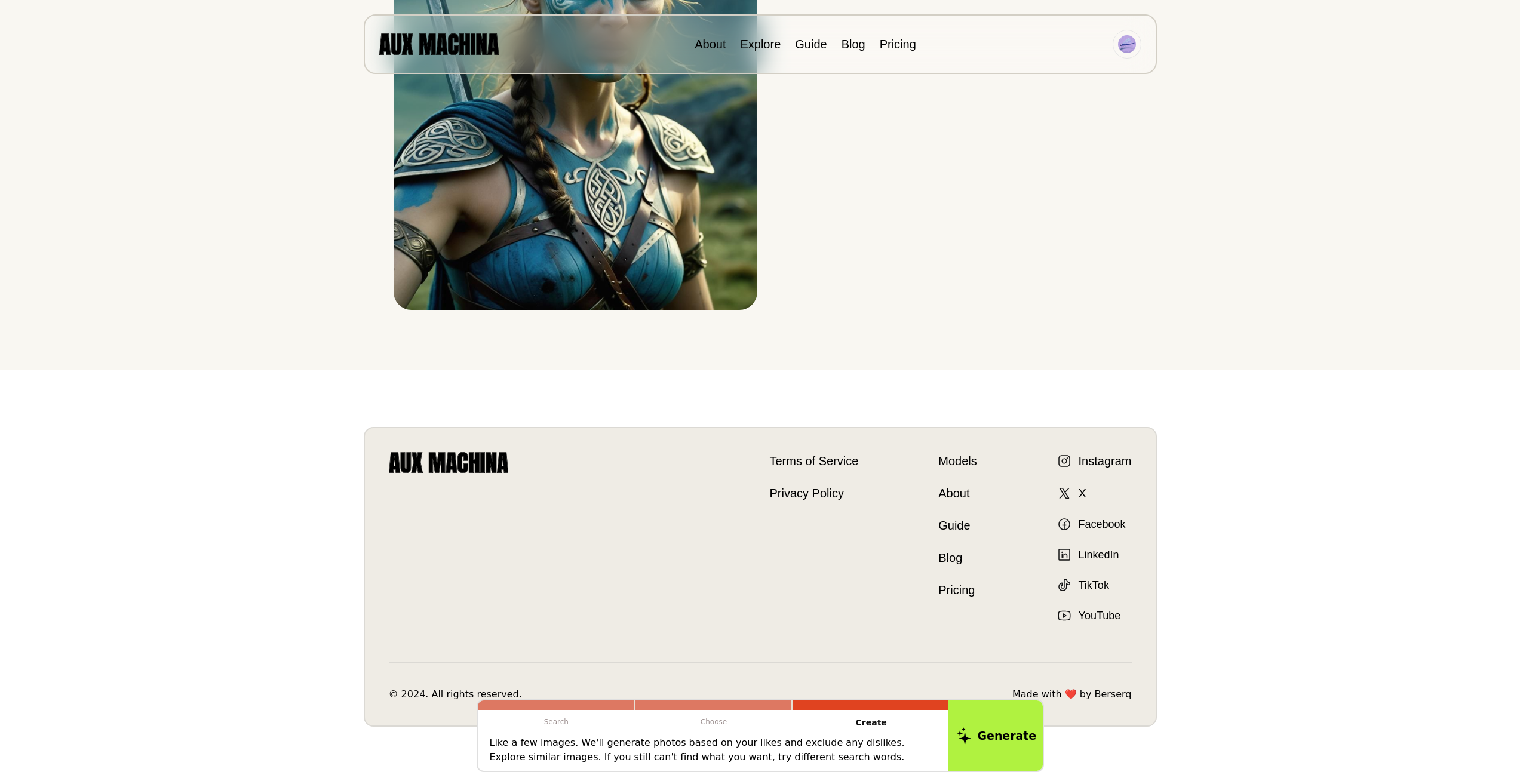
click at [987, 736] on button "Generate" at bounding box center [996, 735] width 97 height 74
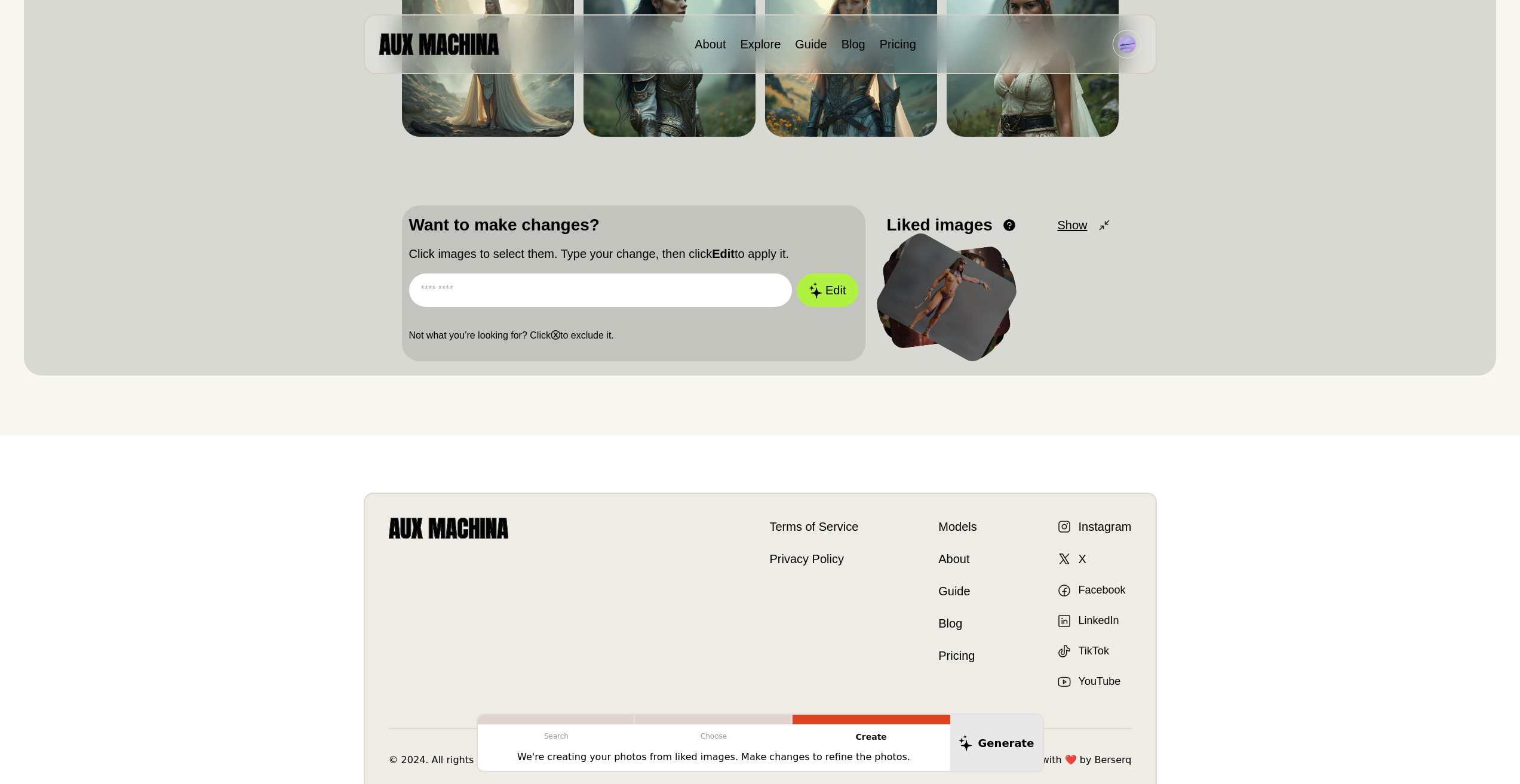
scroll to position [108, 0]
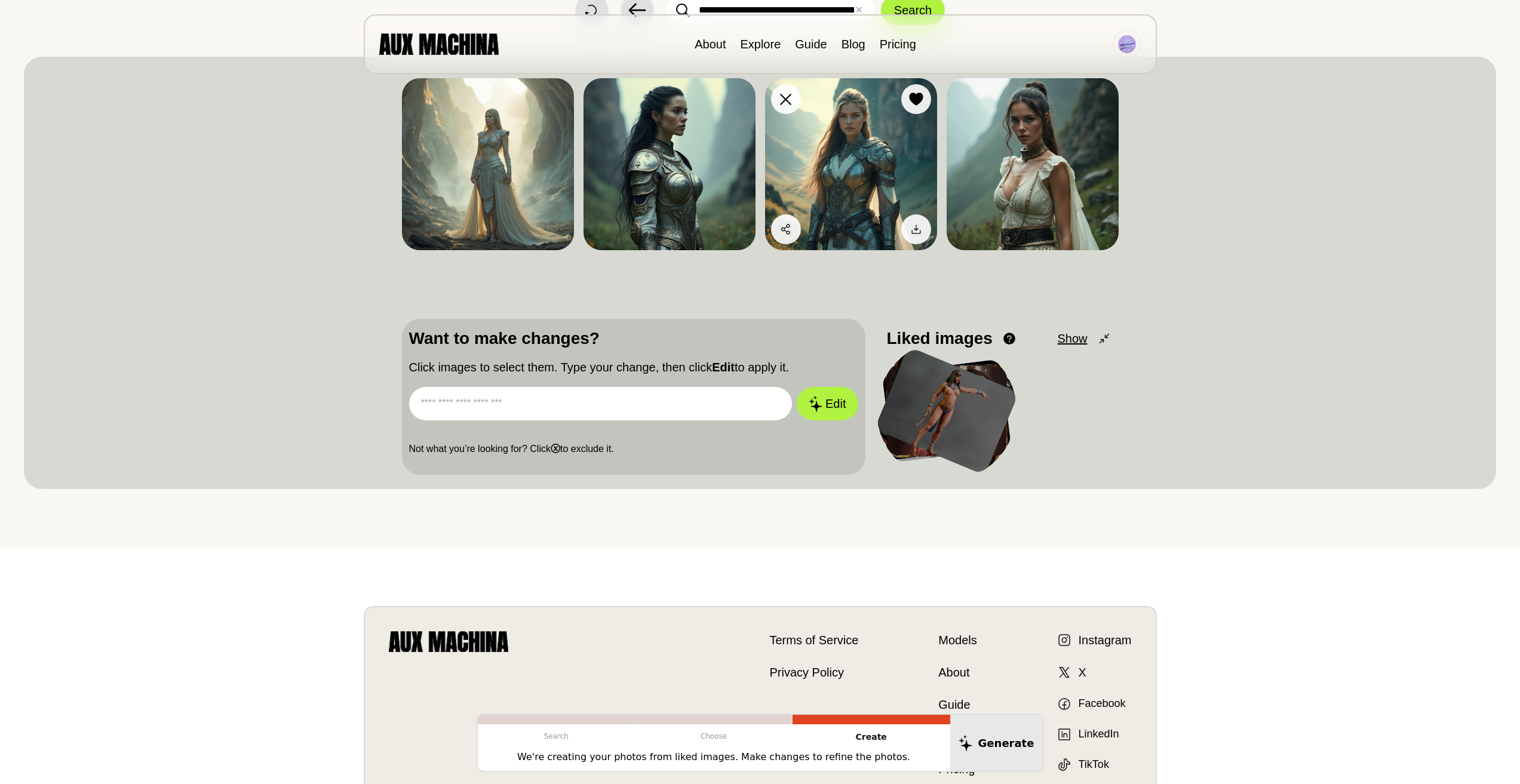
click at [866, 160] on img at bounding box center [851, 163] width 172 height 172
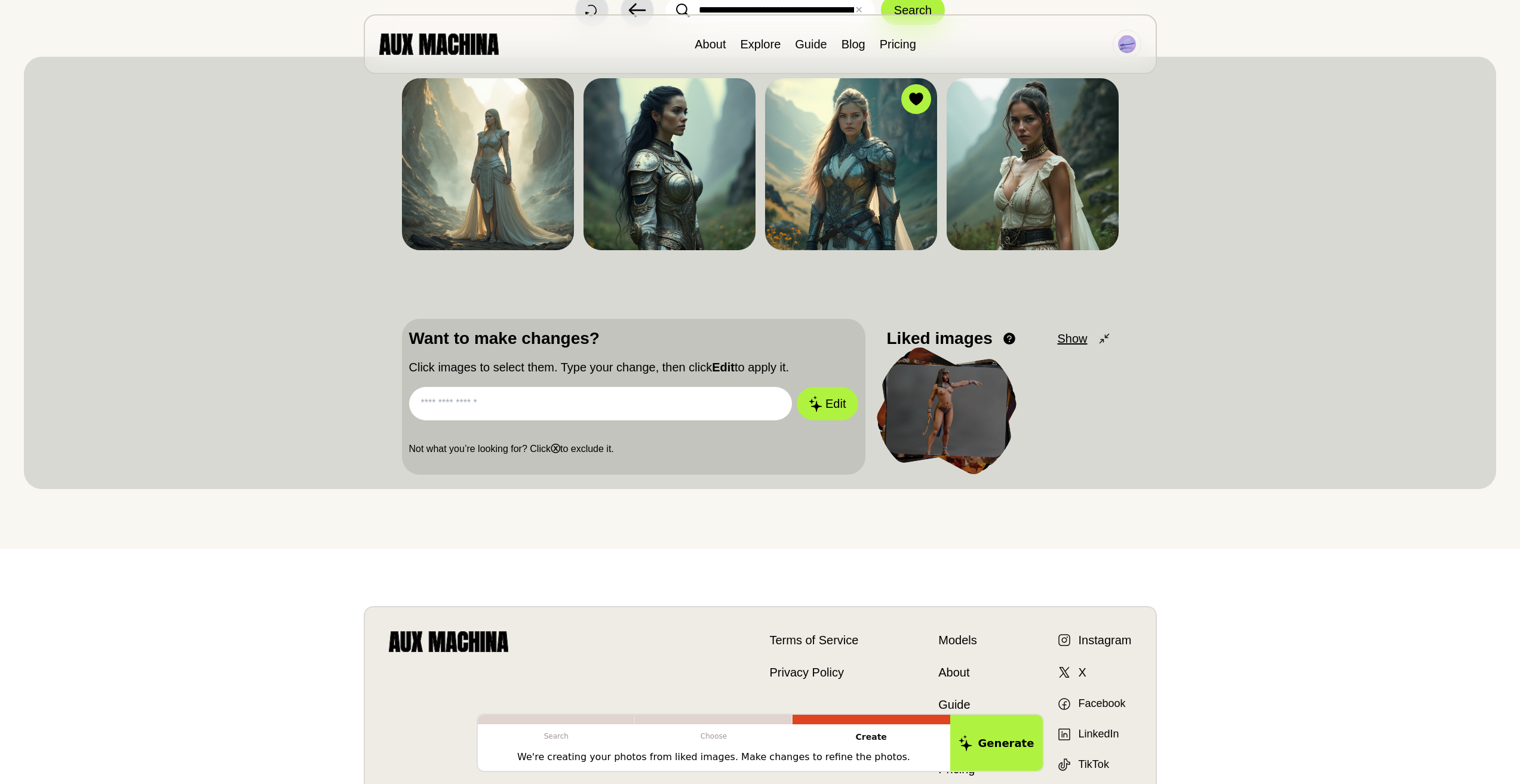
click at [584, 411] on input "text" at bounding box center [600, 404] width 383 height 33
type input "*"
type input "**********"
click at [831, 409] on button "Edit" at bounding box center [827, 404] width 64 height 35
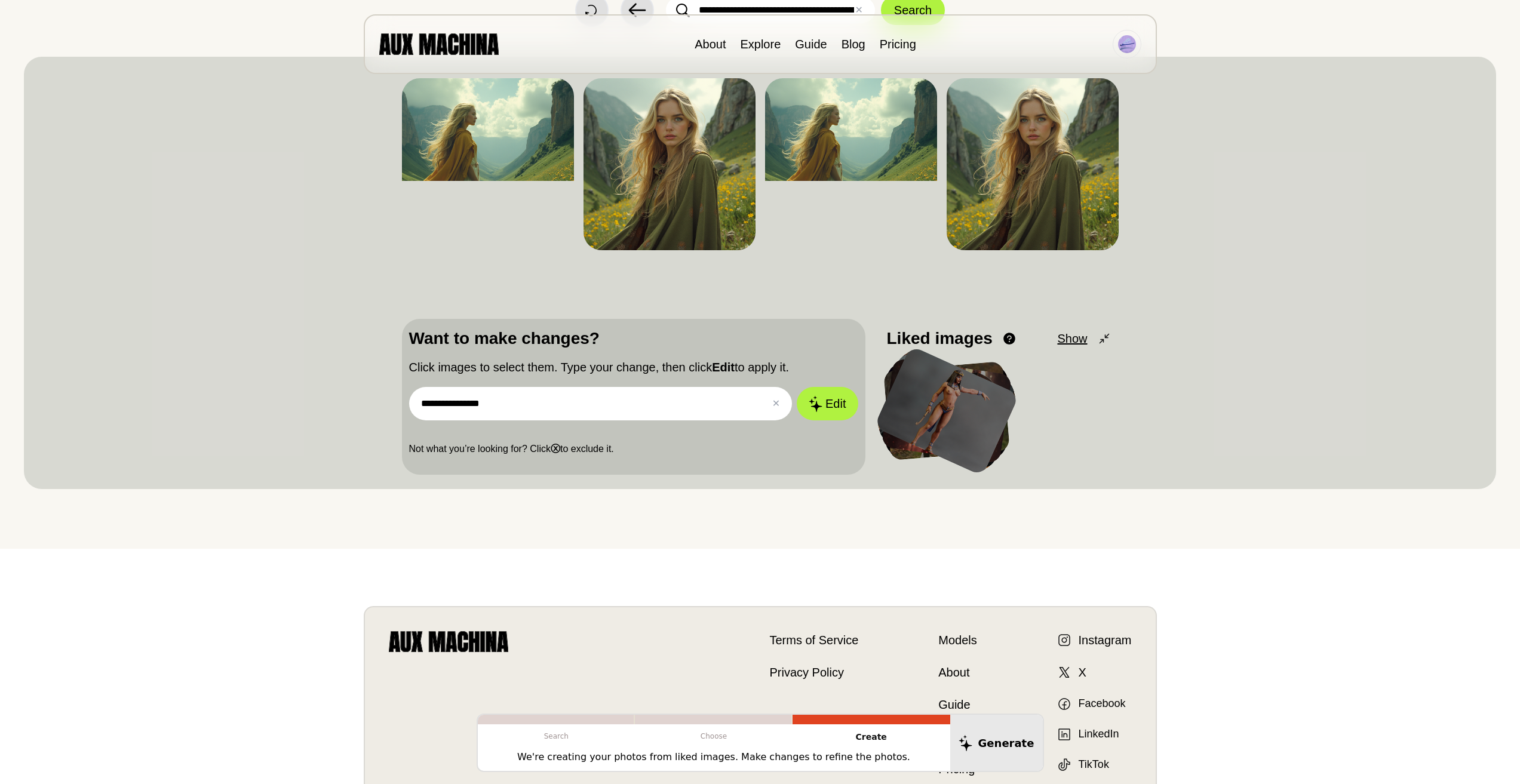
click at [632, 415] on input "**********" at bounding box center [600, 404] width 383 height 33
click at [824, 411] on button "Edit" at bounding box center [827, 404] width 64 height 35
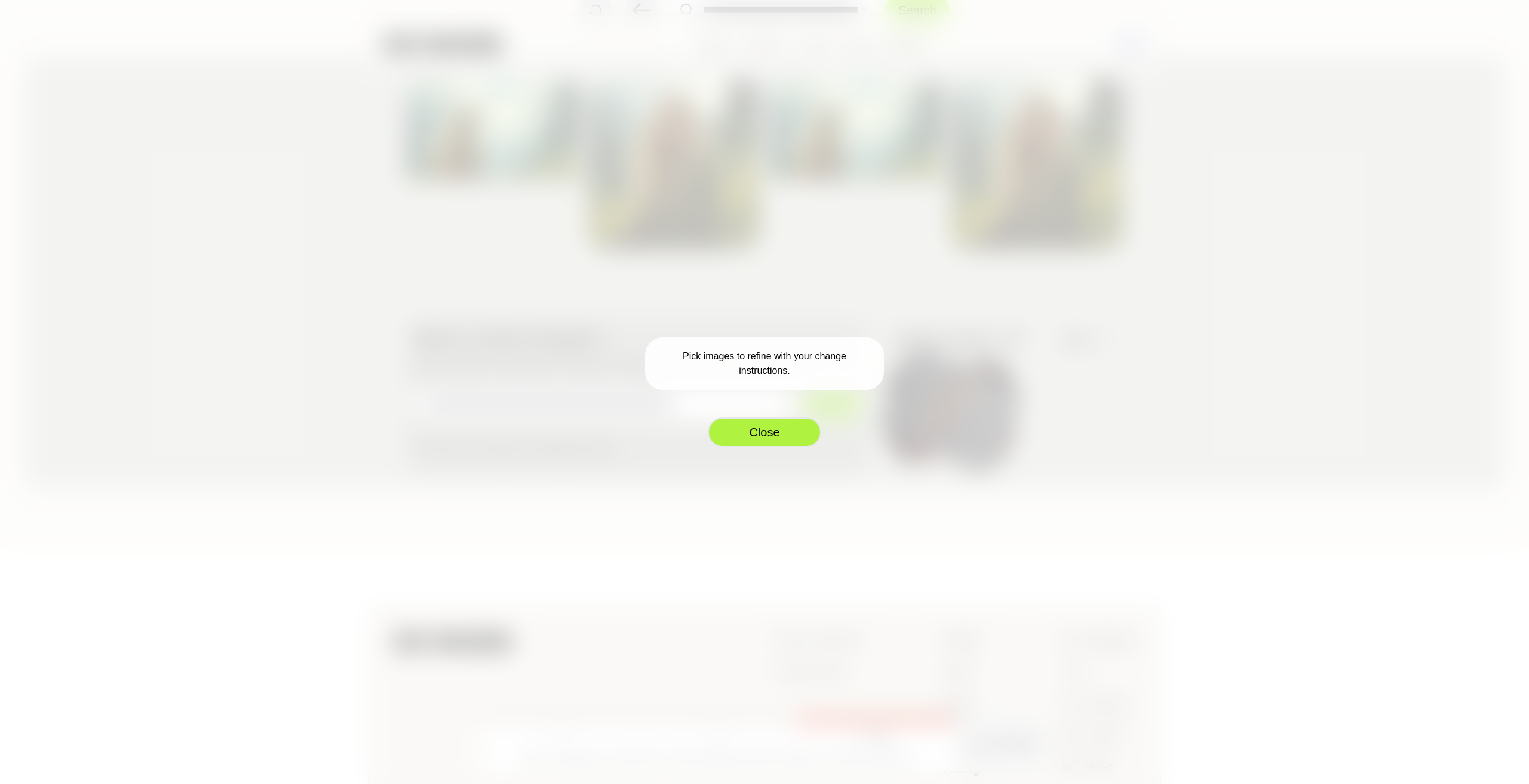
click at [791, 429] on button "Close" at bounding box center [765, 432] width 113 height 30
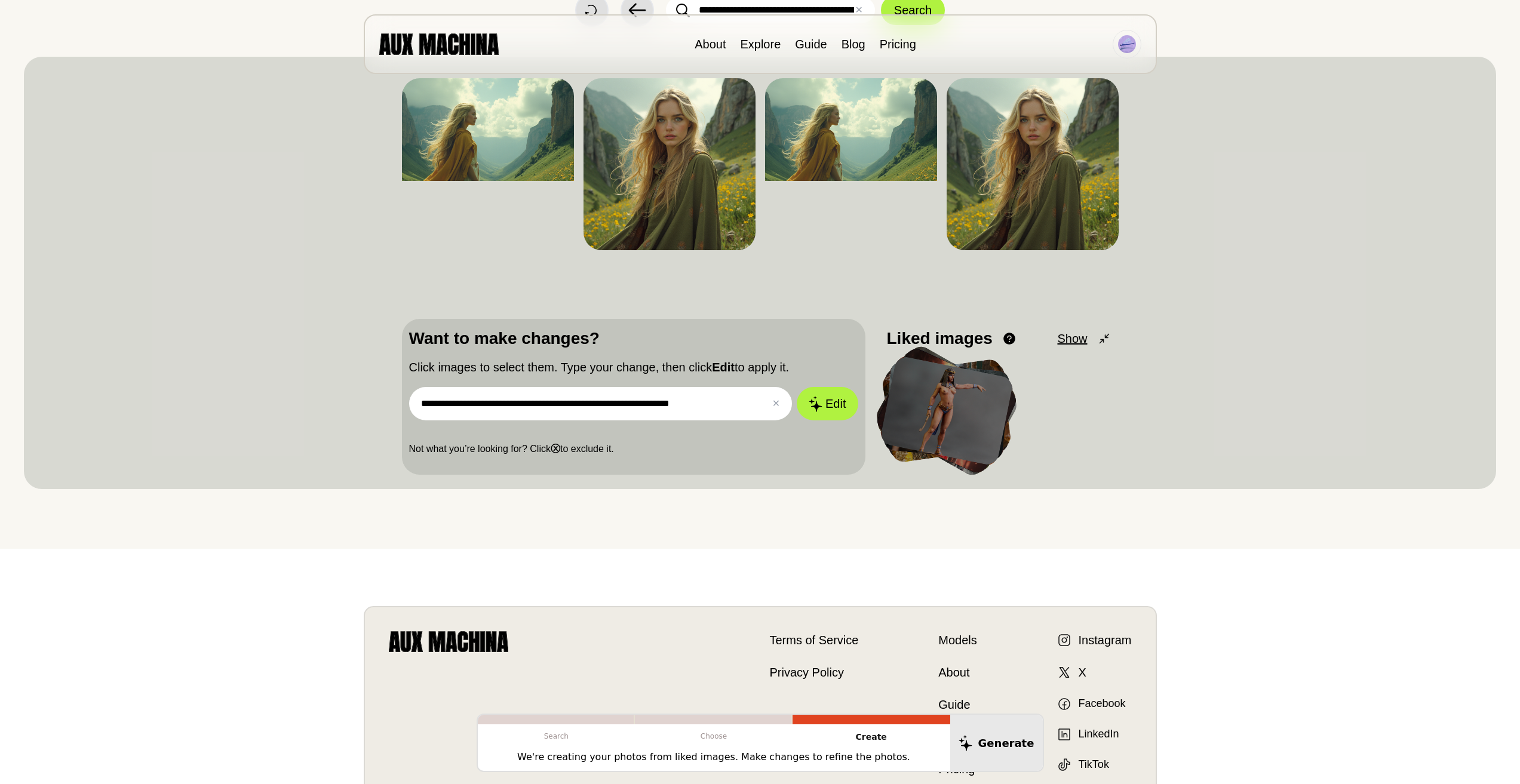
click at [696, 406] on input "**********" at bounding box center [600, 404] width 383 height 33
click at [826, 413] on button "Edit" at bounding box center [827, 404] width 64 height 35
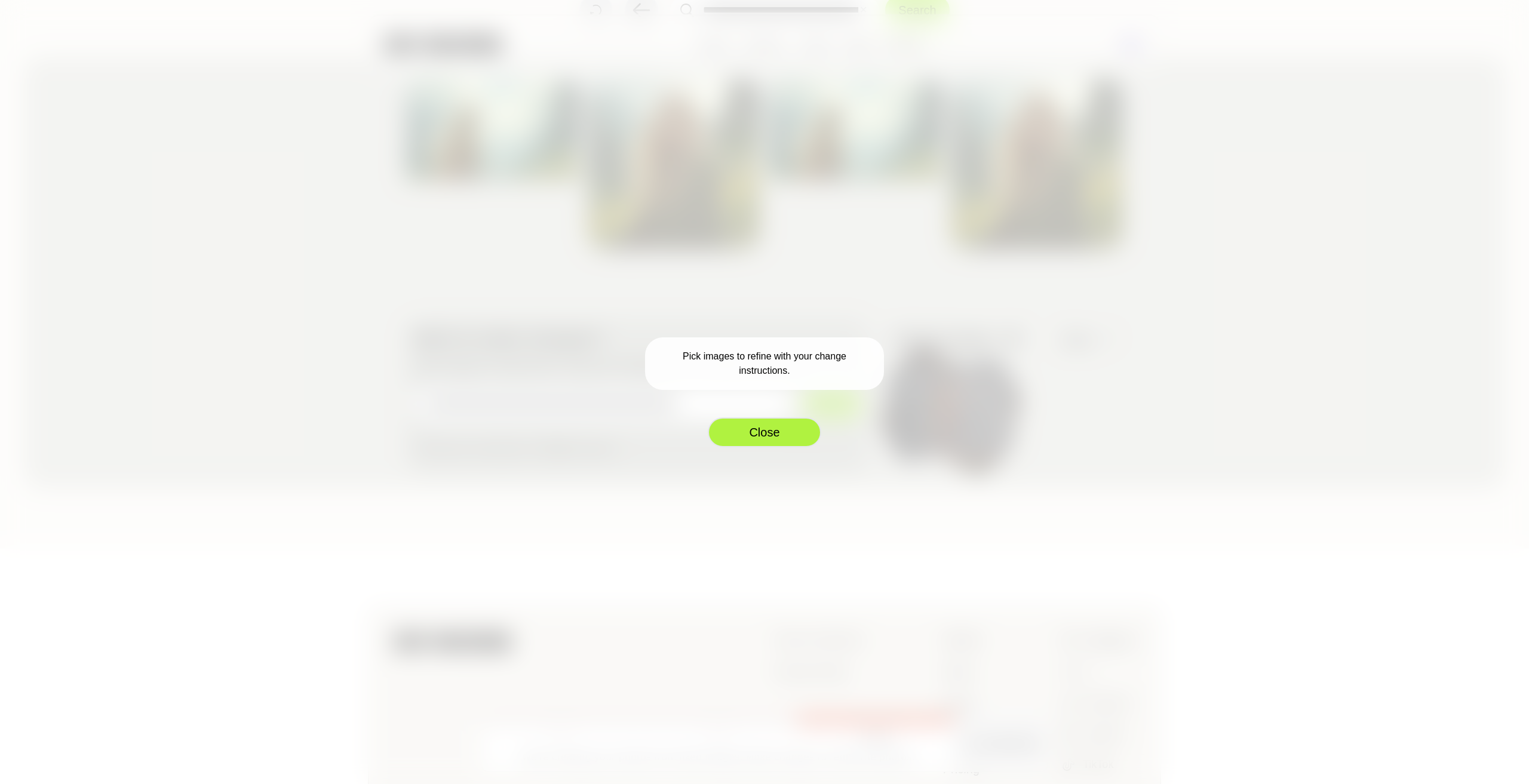
click at [769, 434] on button "Close" at bounding box center [765, 432] width 113 height 30
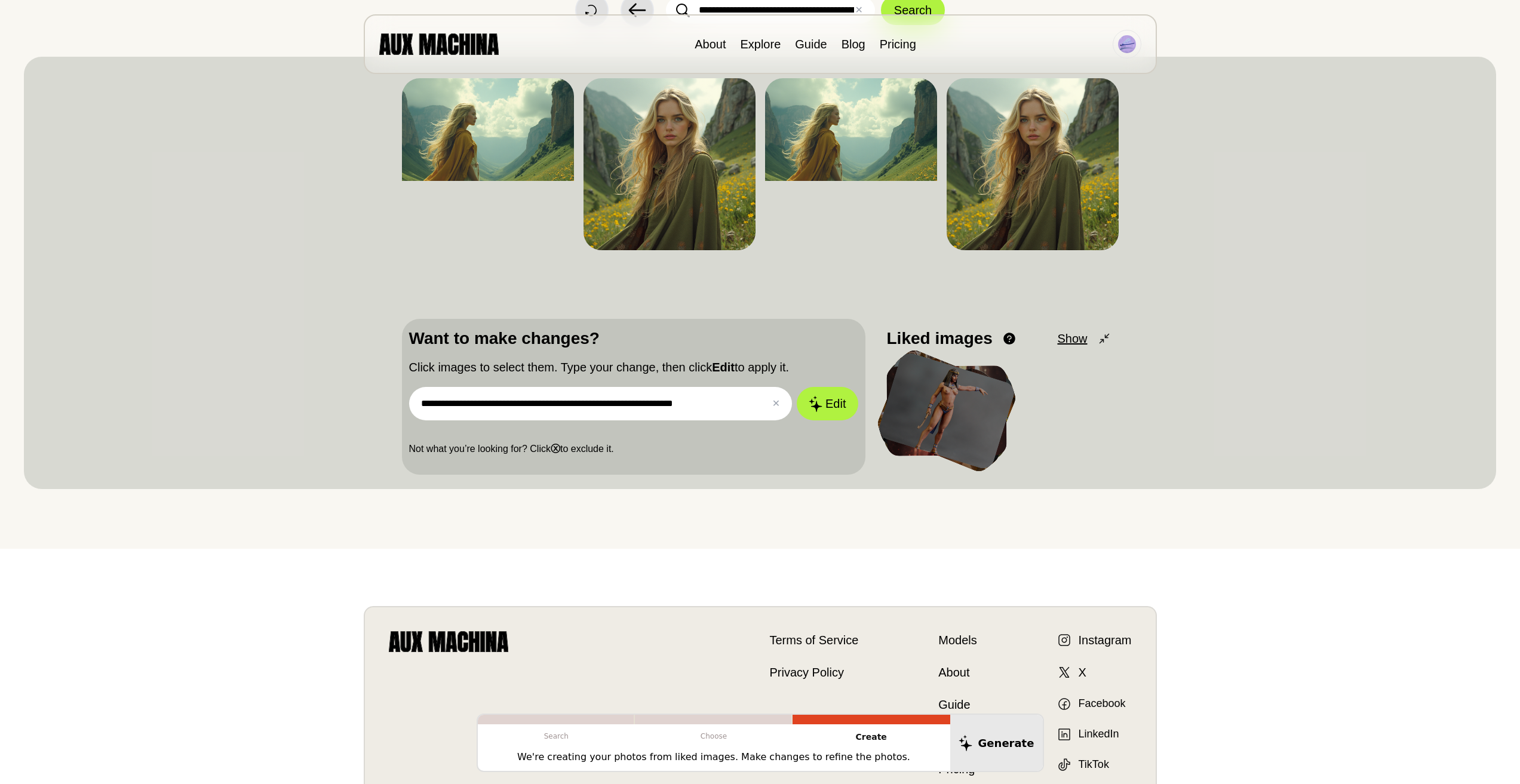
drag, startPoint x: 665, startPoint y: 406, endPoint x: 724, endPoint y: 408, distance: 59.0
click at [722, 411] on input "**********" at bounding box center [600, 404] width 383 height 33
click at [819, 409] on icon at bounding box center [815, 404] width 14 height 17
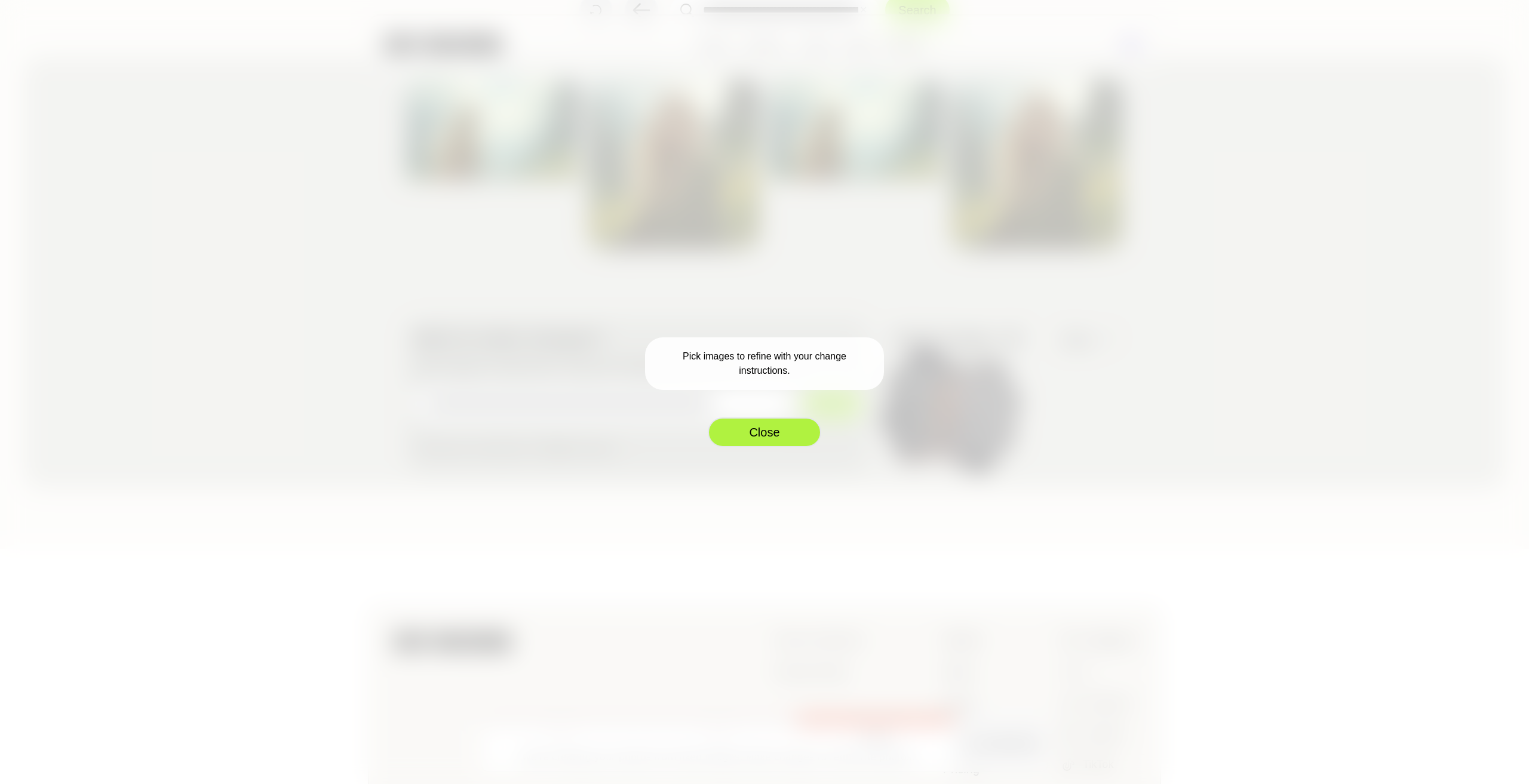
click at [810, 425] on button "Close" at bounding box center [765, 432] width 113 height 30
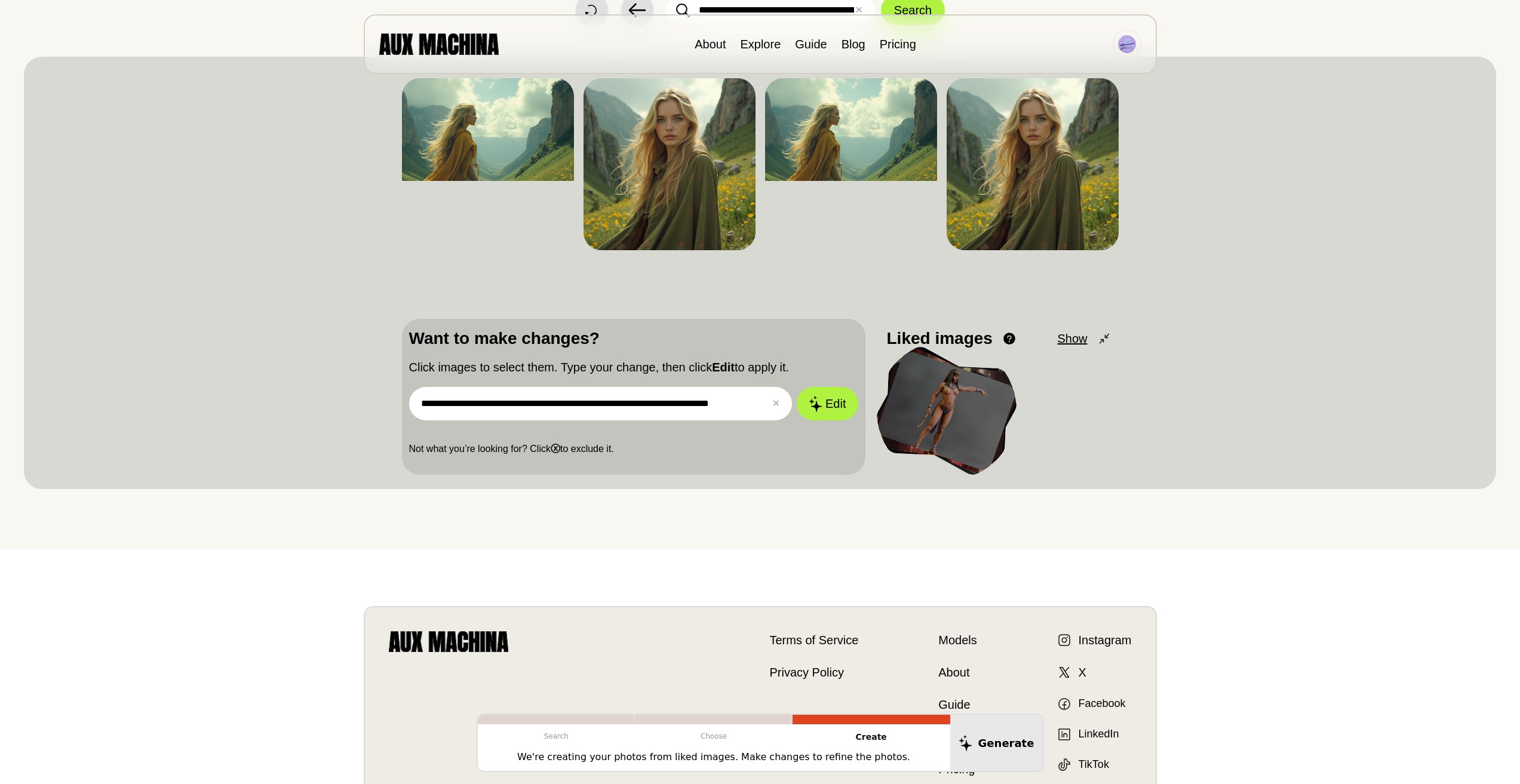
click at [755, 404] on input "**********" at bounding box center [600, 404] width 383 height 33
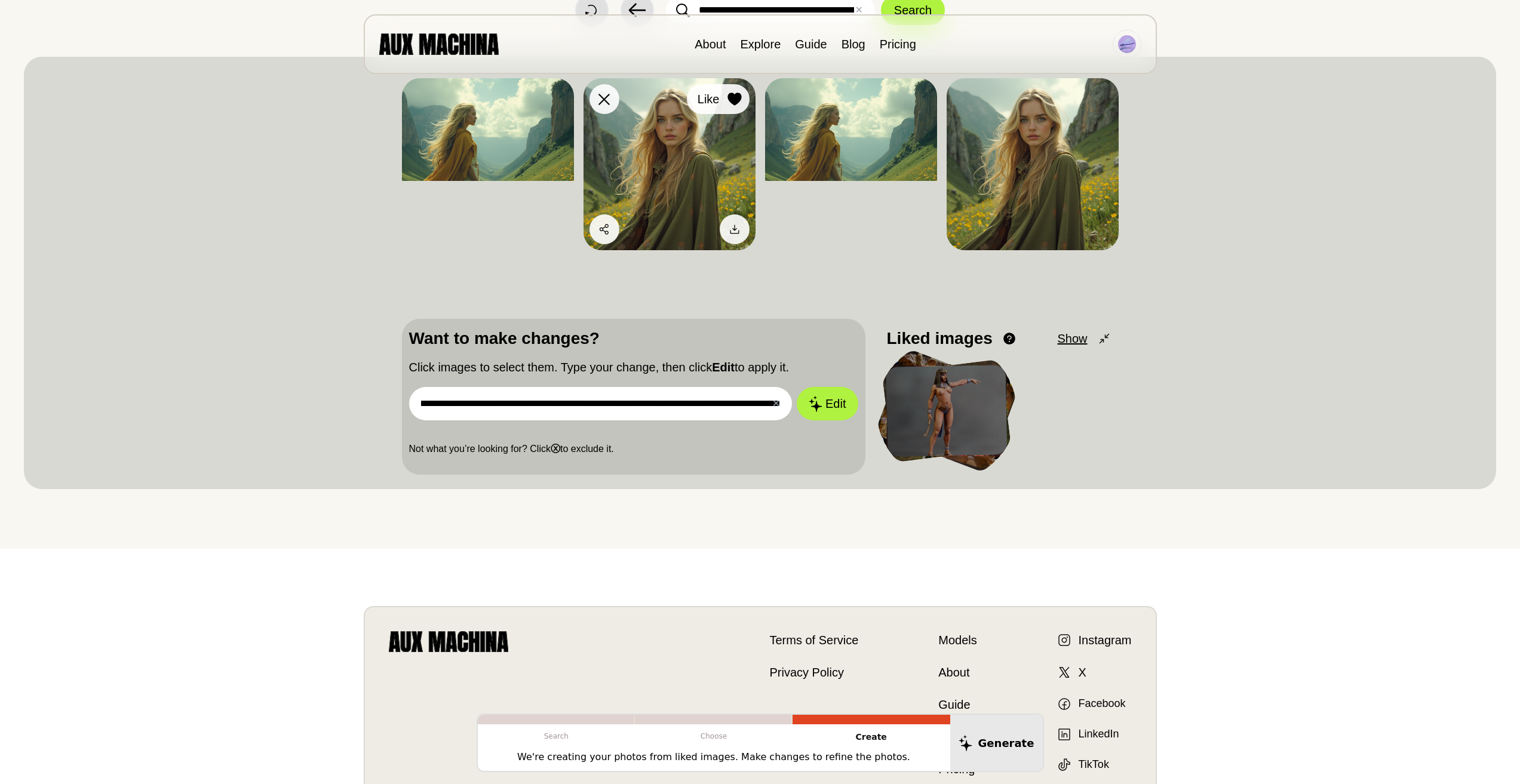
click at [728, 103] on icon at bounding box center [735, 99] width 14 height 13
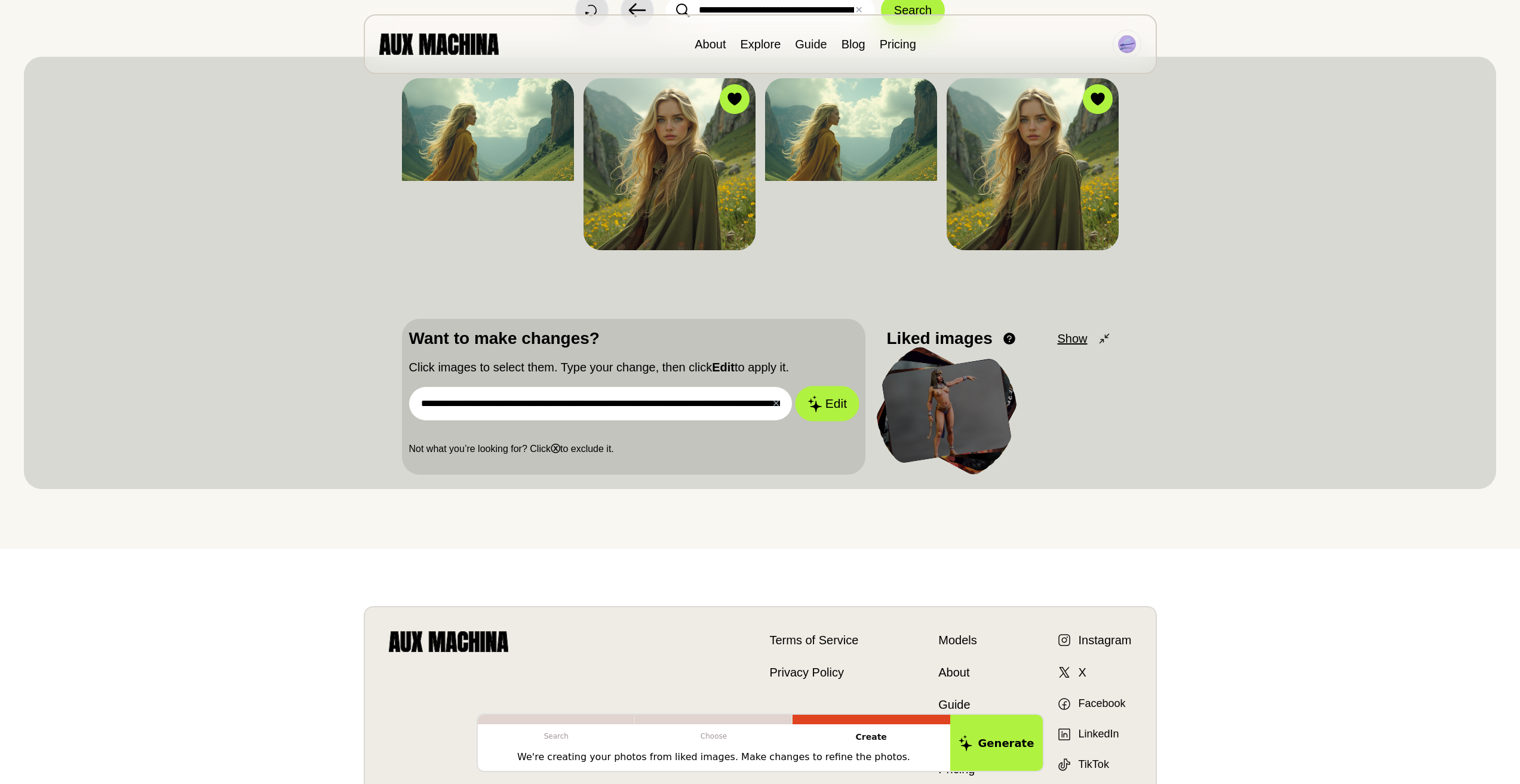
click at [827, 401] on button "Edit" at bounding box center [827, 404] width 64 height 35
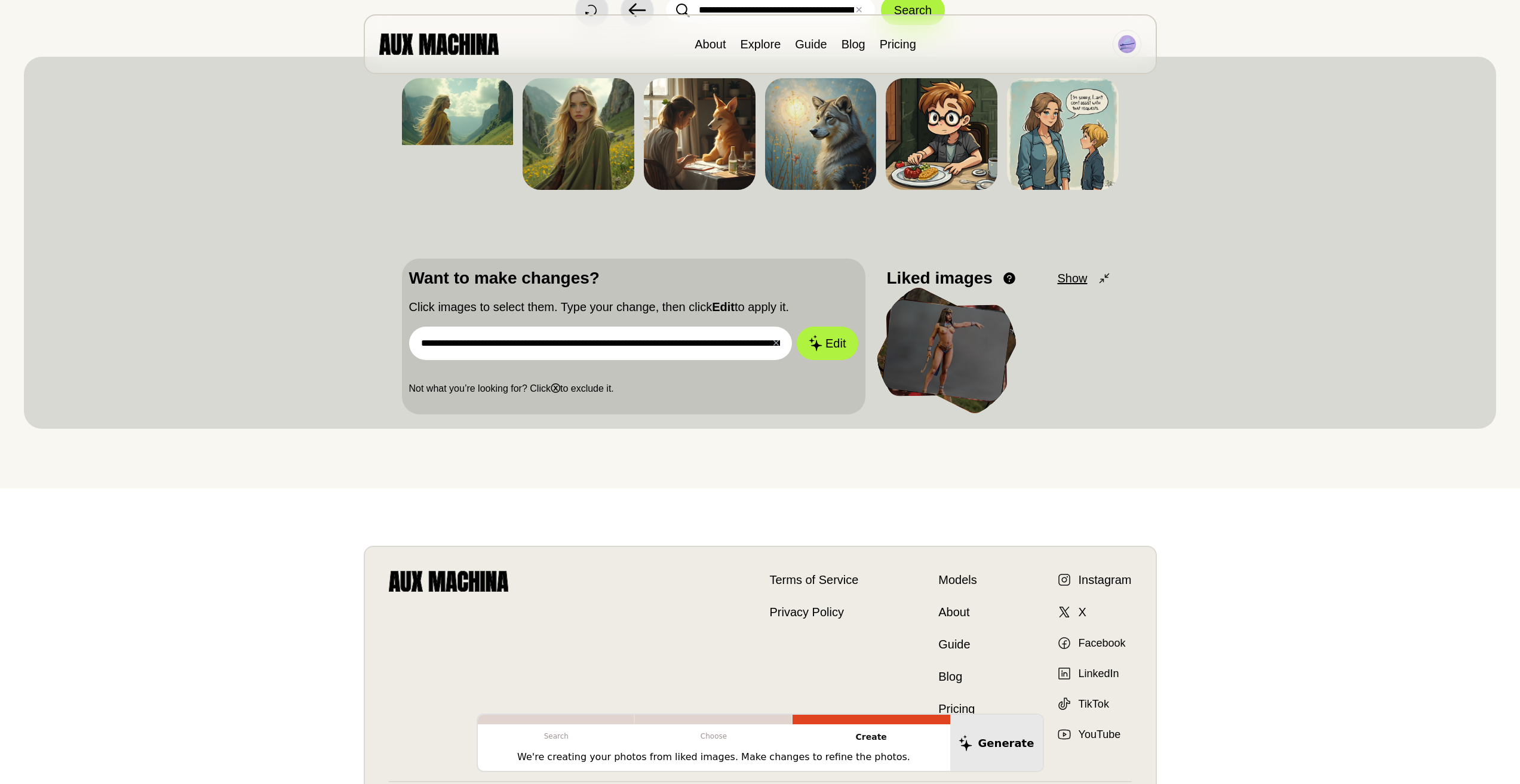
click at [745, 346] on input "**********" at bounding box center [600, 343] width 383 height 33
click at [618, 103] on icon at bounding box center [613, 99] width 14 height 13
click at [825, 344] on button "Edit" at bounding box center [827, 342] width 64 height 35
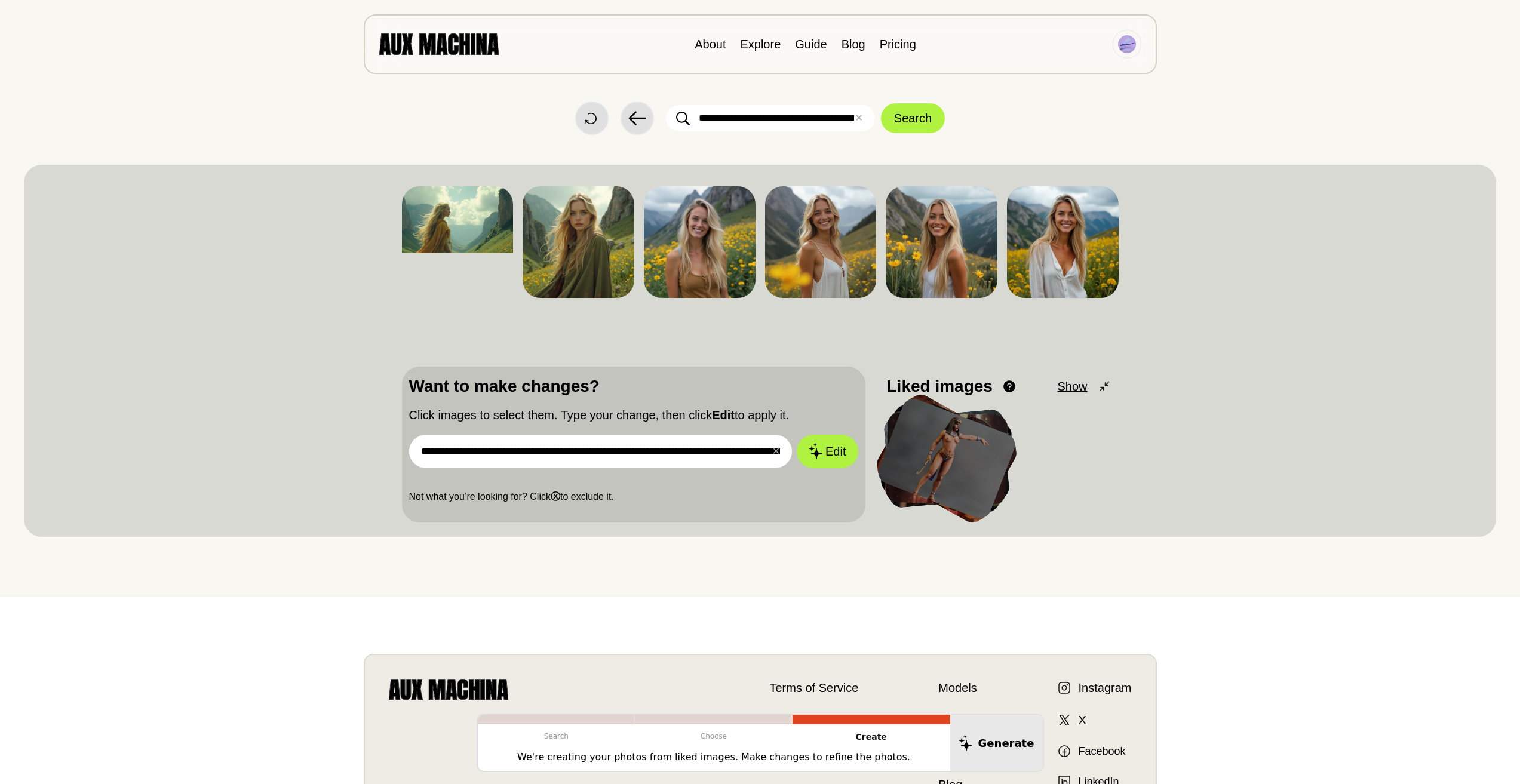
scroll to position [0, 81]
drag, startPoint x: 419, startPoint y: 454, endPoint x: 1105, endPoint y: 552, distance: 693.0
click at [1105, 550] on div "**********" at bounding box center [760, 298] width 1472 height 596
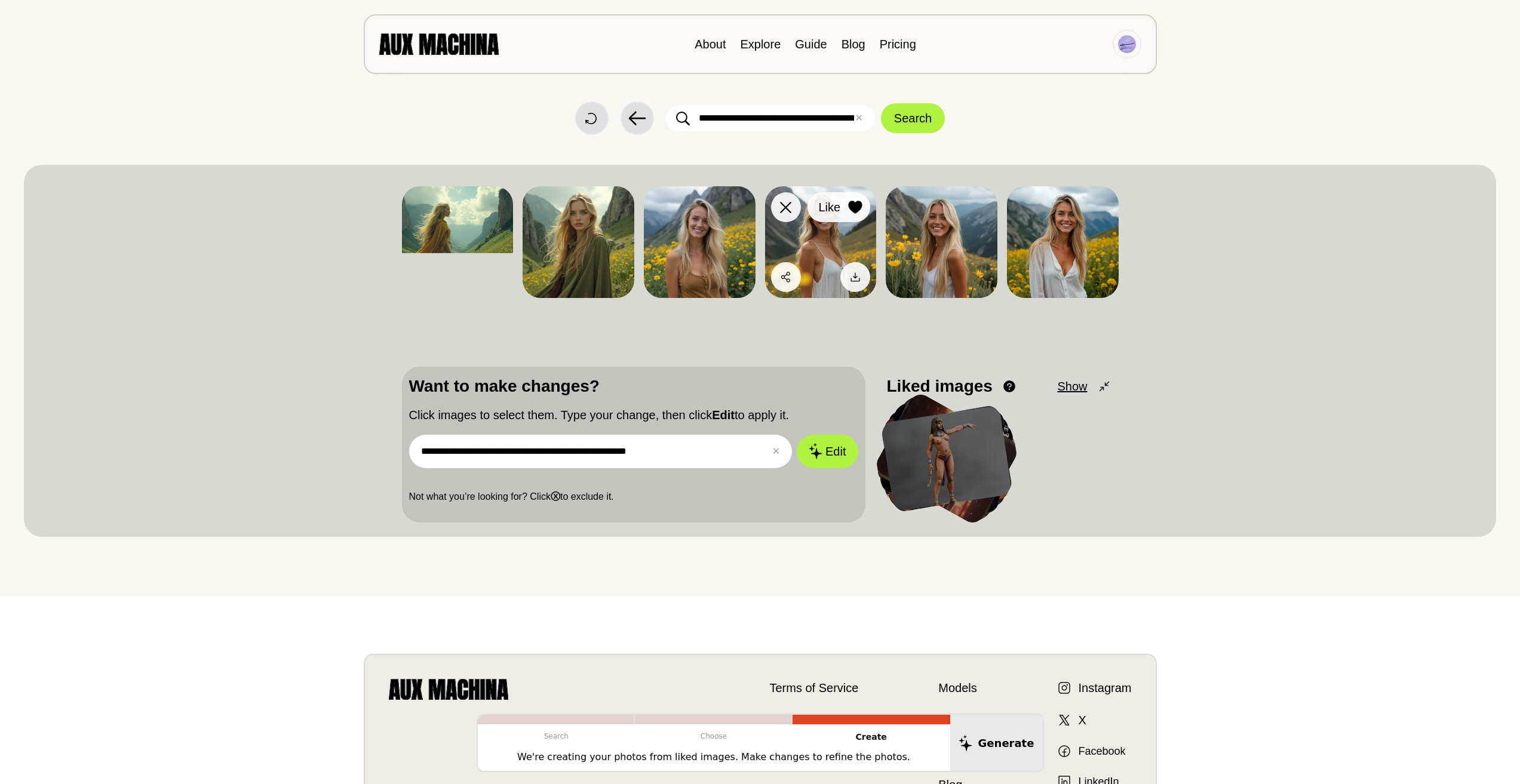
click at [859, 205] on icon at bounding box center [855, 207] width 14 height 13
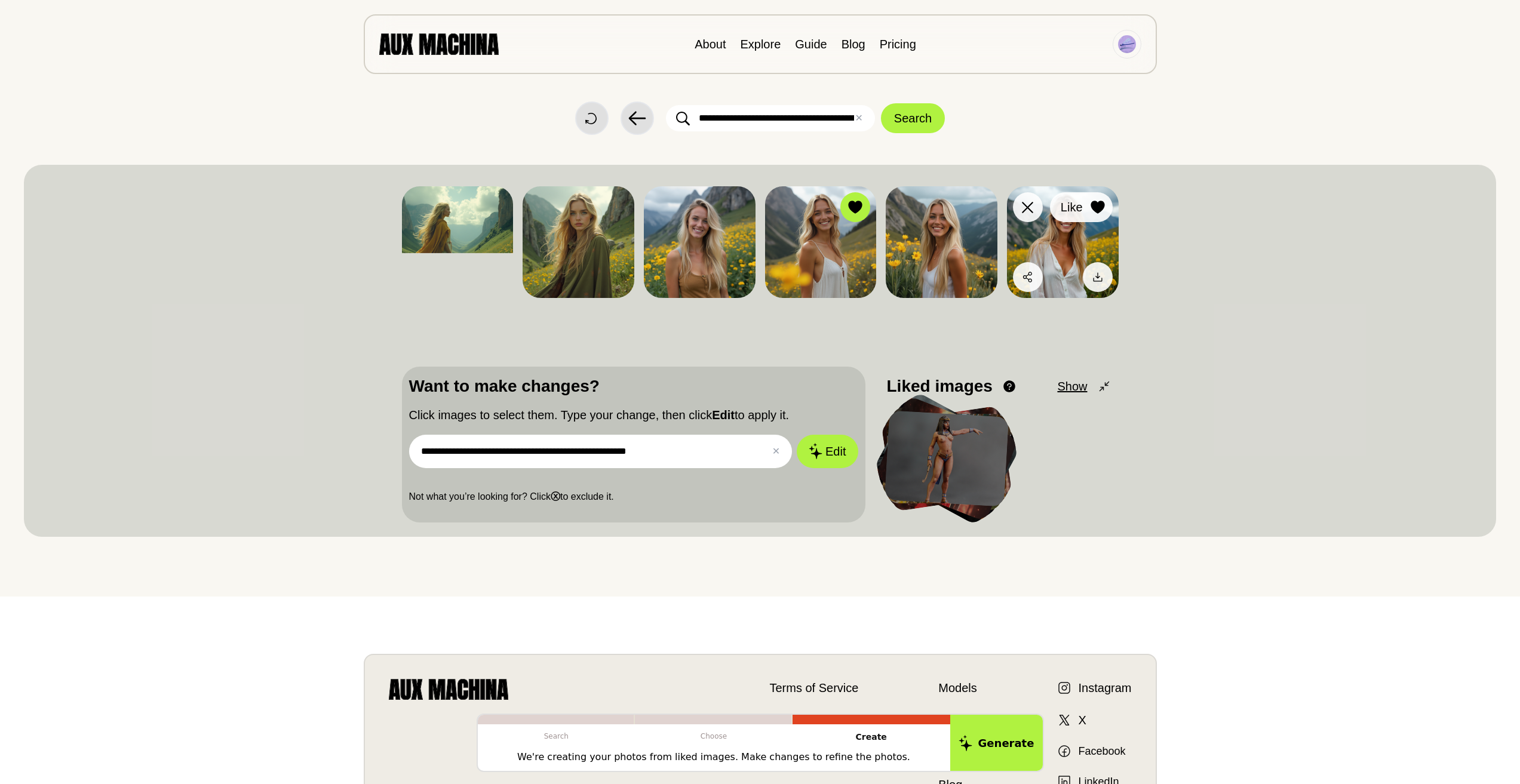
click at [1099, 209] on icon at bounding box center [1097, 207] width 14 height 13
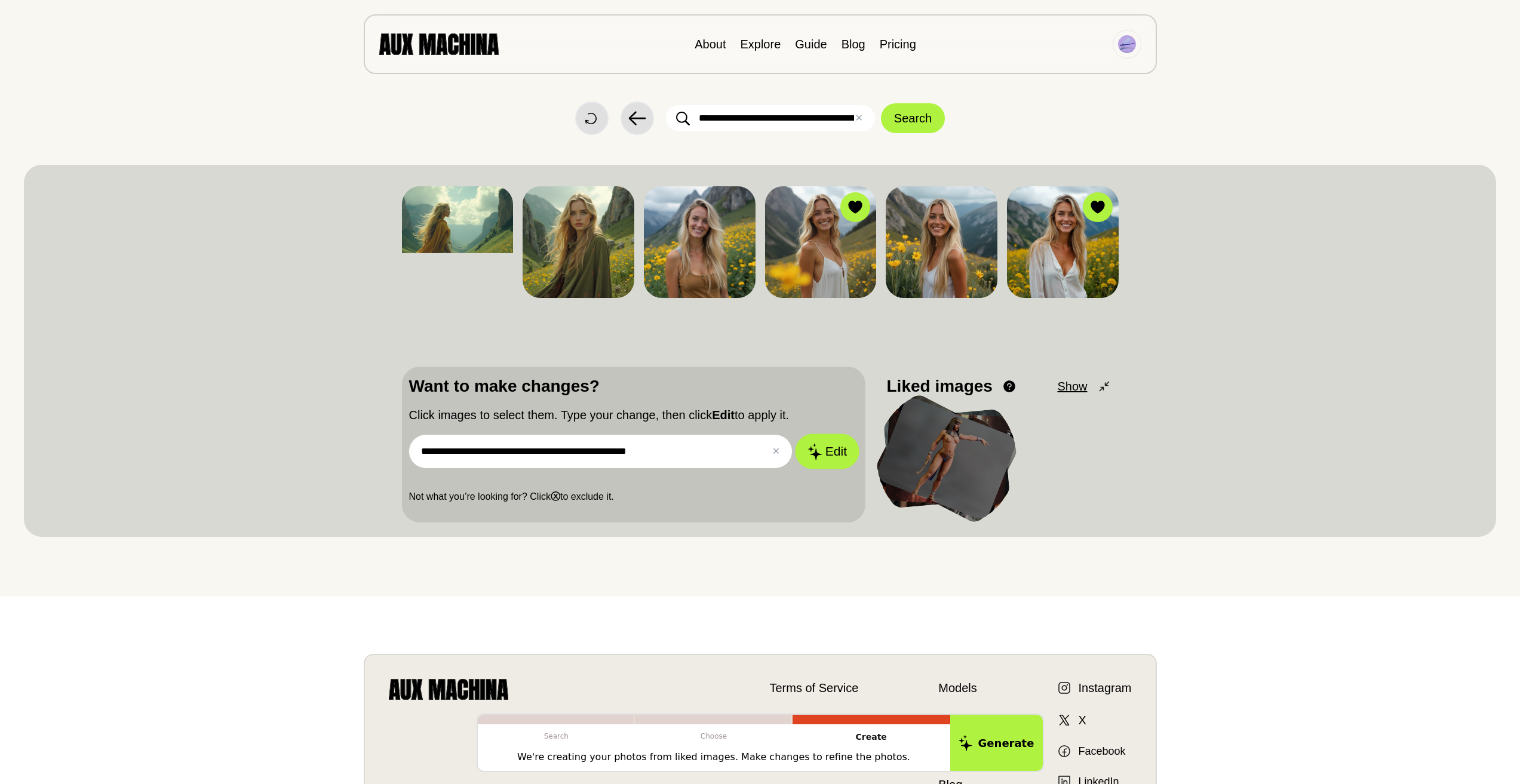
click at [810, 457] on icon at bounding box center [815, 451] width 14 height 17
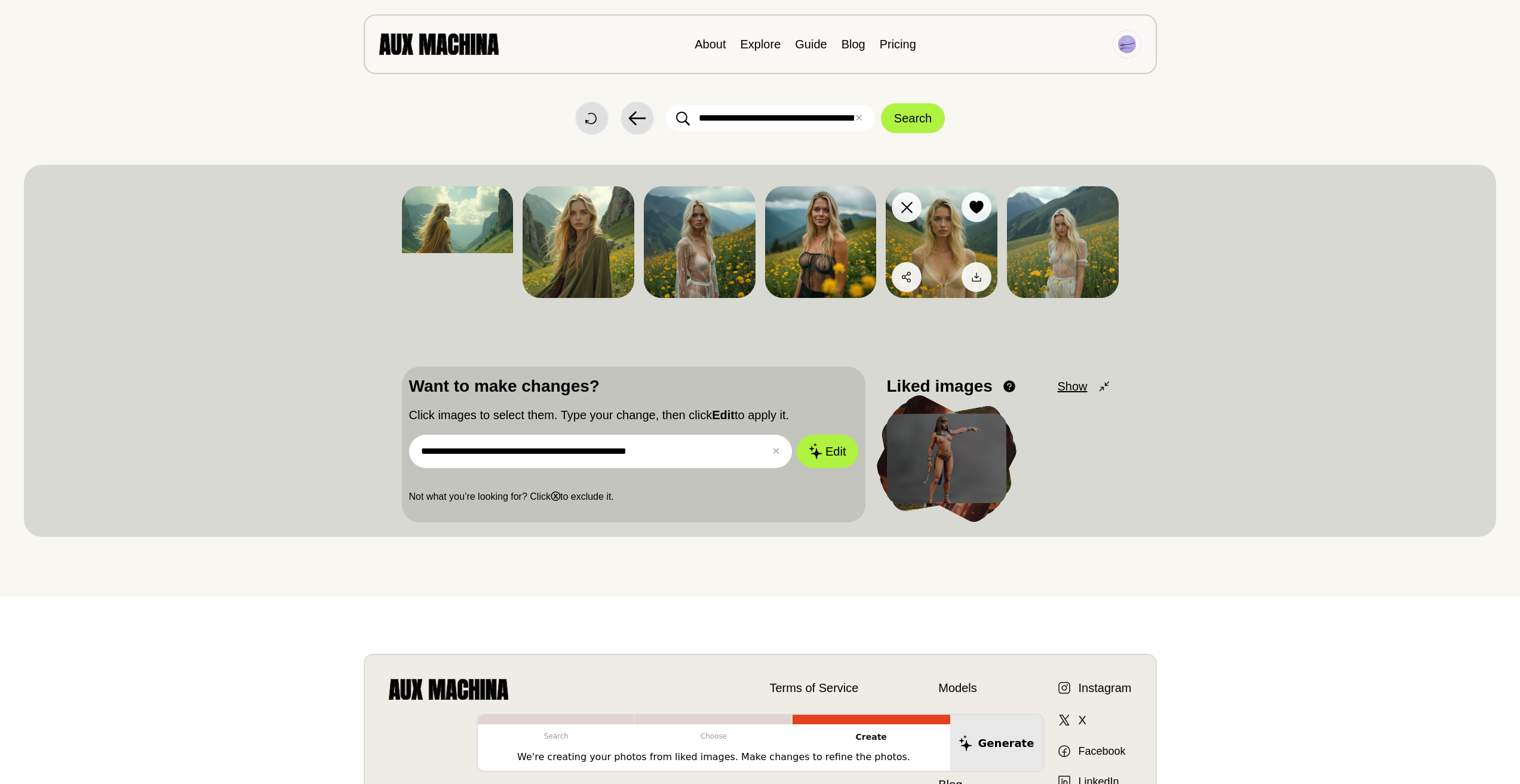
drag, startPoint x: 936, startPoint y: 227, endPoint x: 954, endPoint y: 234, distance: 19.3
click at [954, 234] on img at bounding box center [941, 241] width 111 height 111
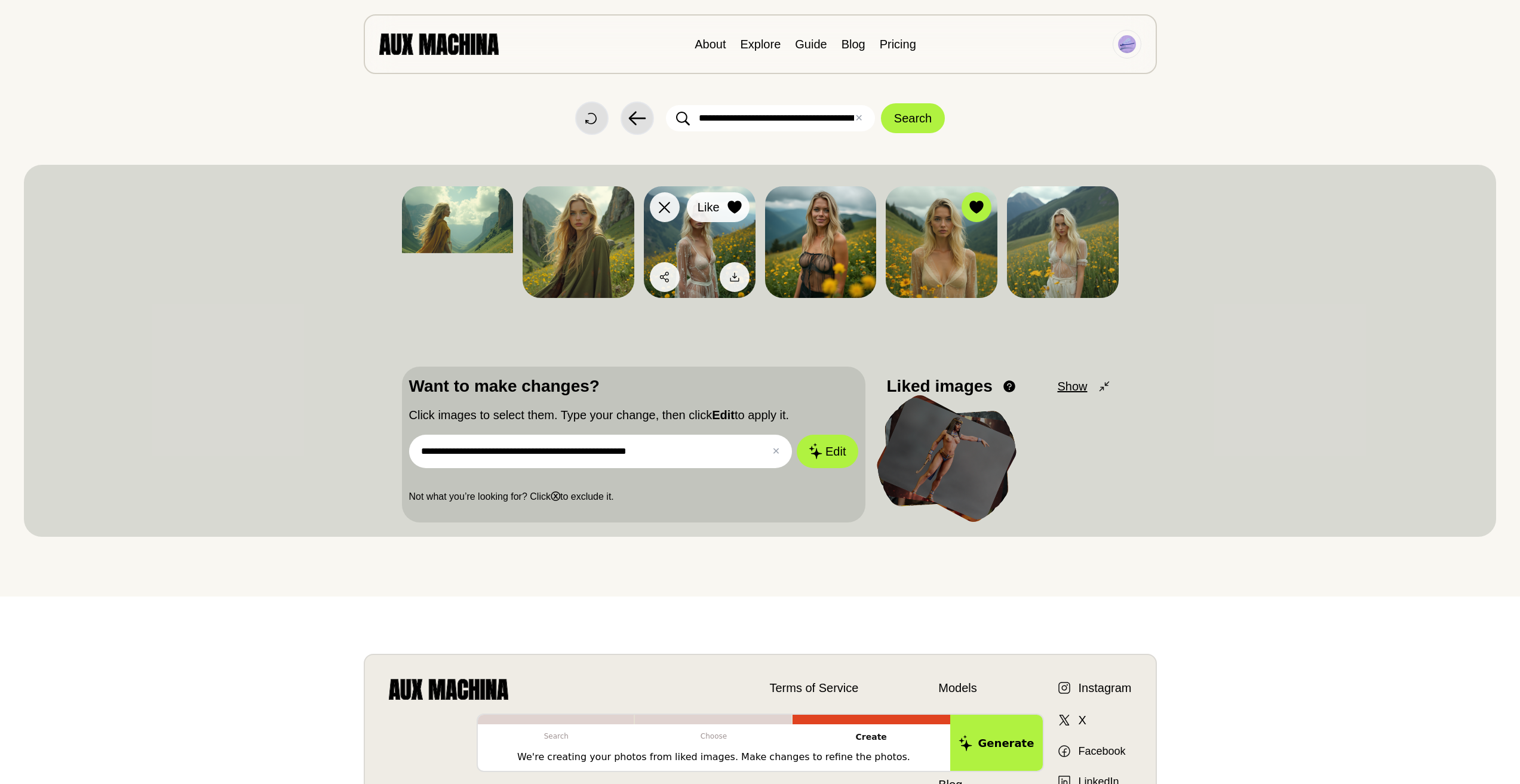
click at [737, 212] on icon at bounding box center [735, 207] width 14 height 13
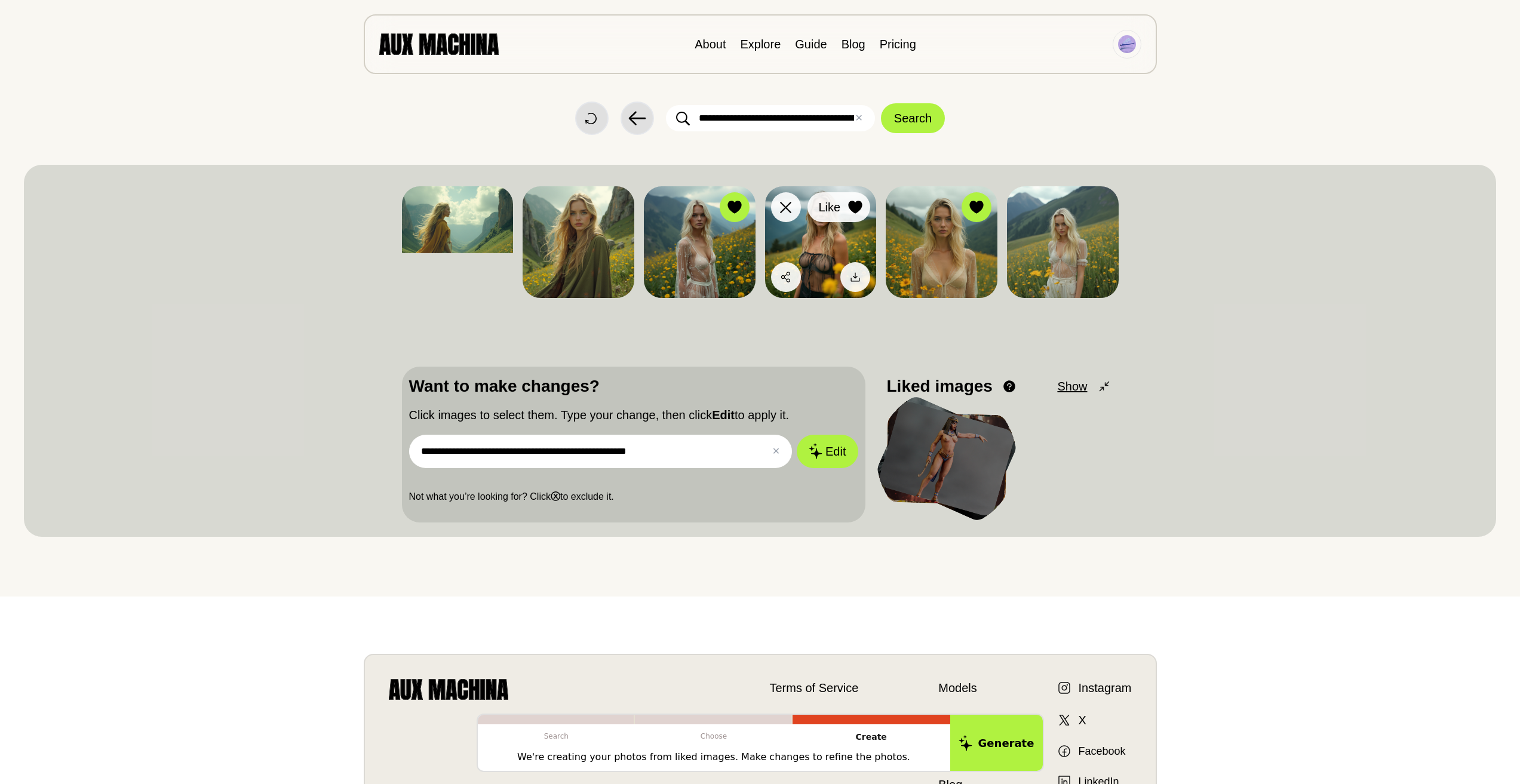
click at [862, 205] on icon at bounding box center [855, 207] width 14 height 13
drag, startPoint x: 669, startPoint y: 454, endPoint x: 364, endPoint y: 460, distance: 305.1
click at [364, 460] on div "**********" at bounding box center [760, 351] width 1472 height 372
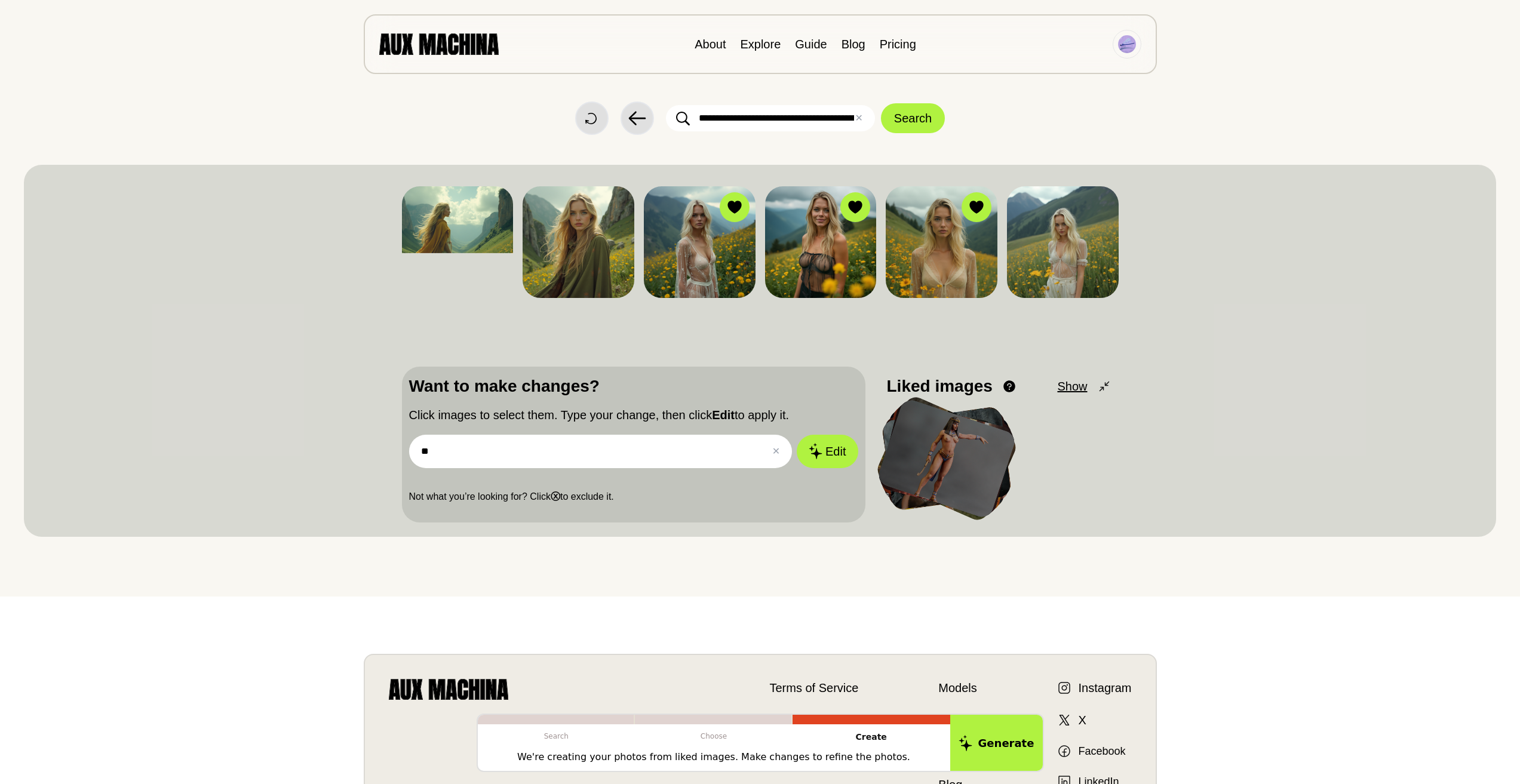
type input "*"
paste input "**********"
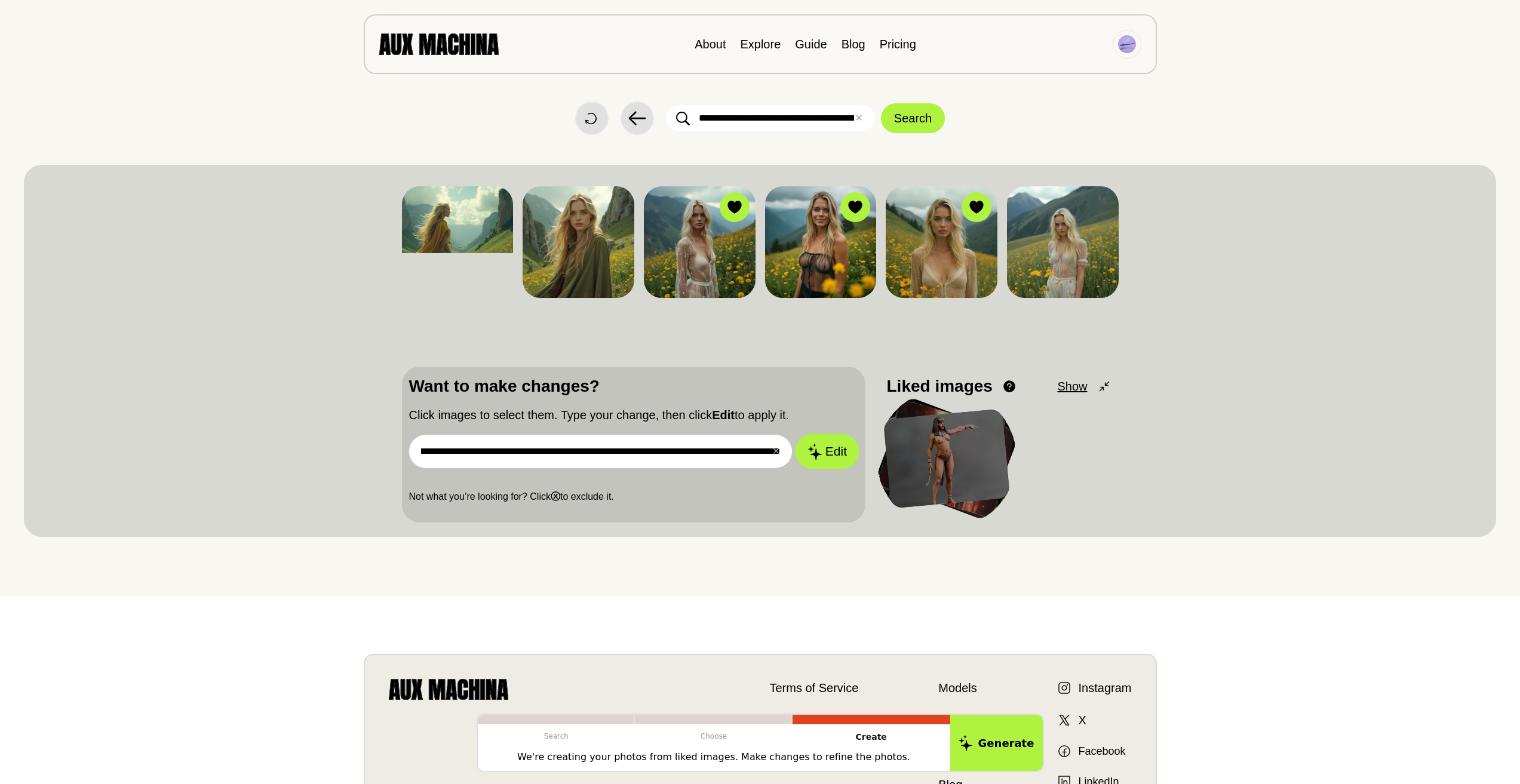
click at [825, 450] on button "Edit" at bounding box center [827, 451] width 64 height 35
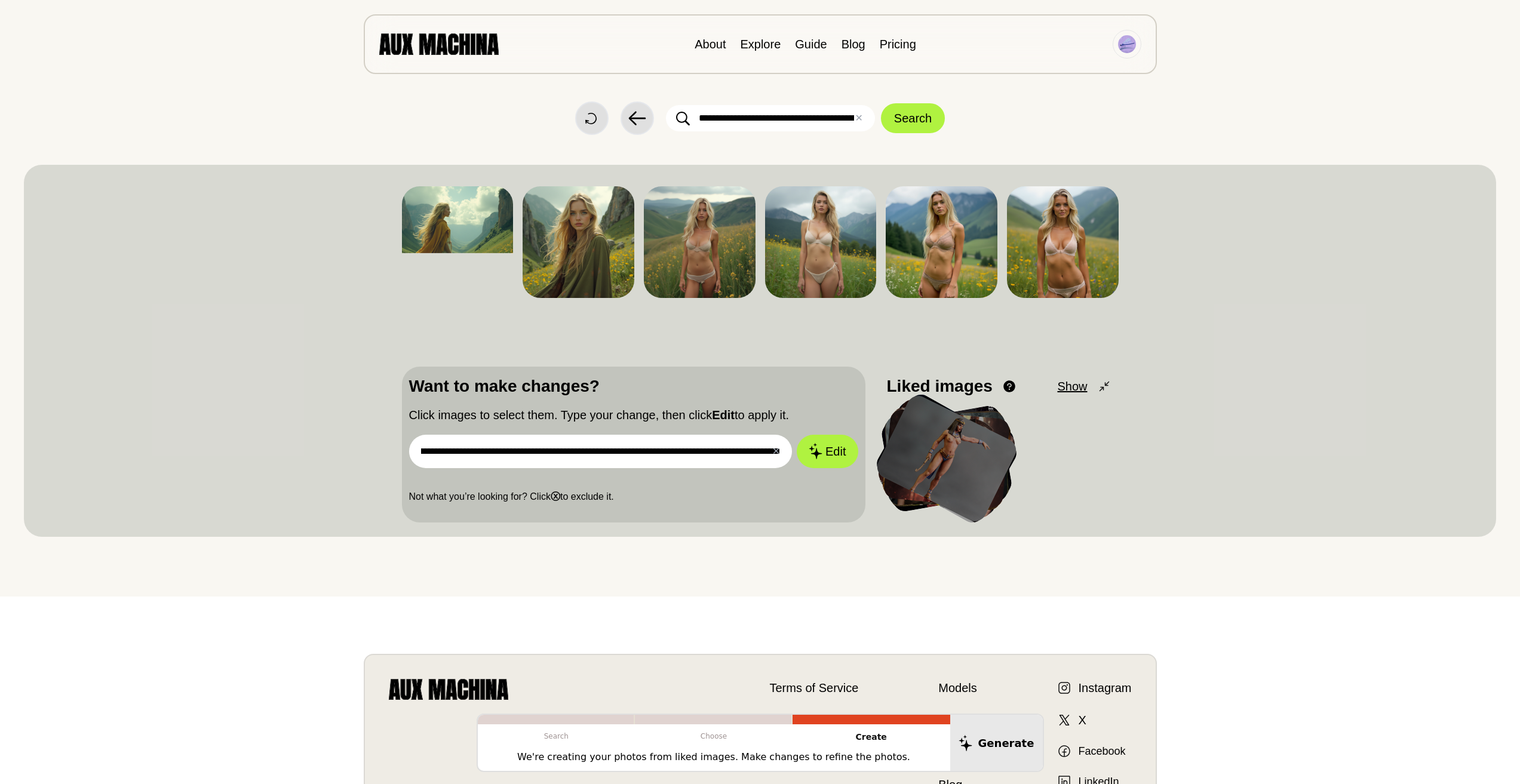
drag, startPoint x: 420, startPoint y: 452, endPoint x: 1016, endPoint y: 534, distance: 601.6
click at [926, 489] on div "**********" at bounding box center [760, 444] width 717 height 156
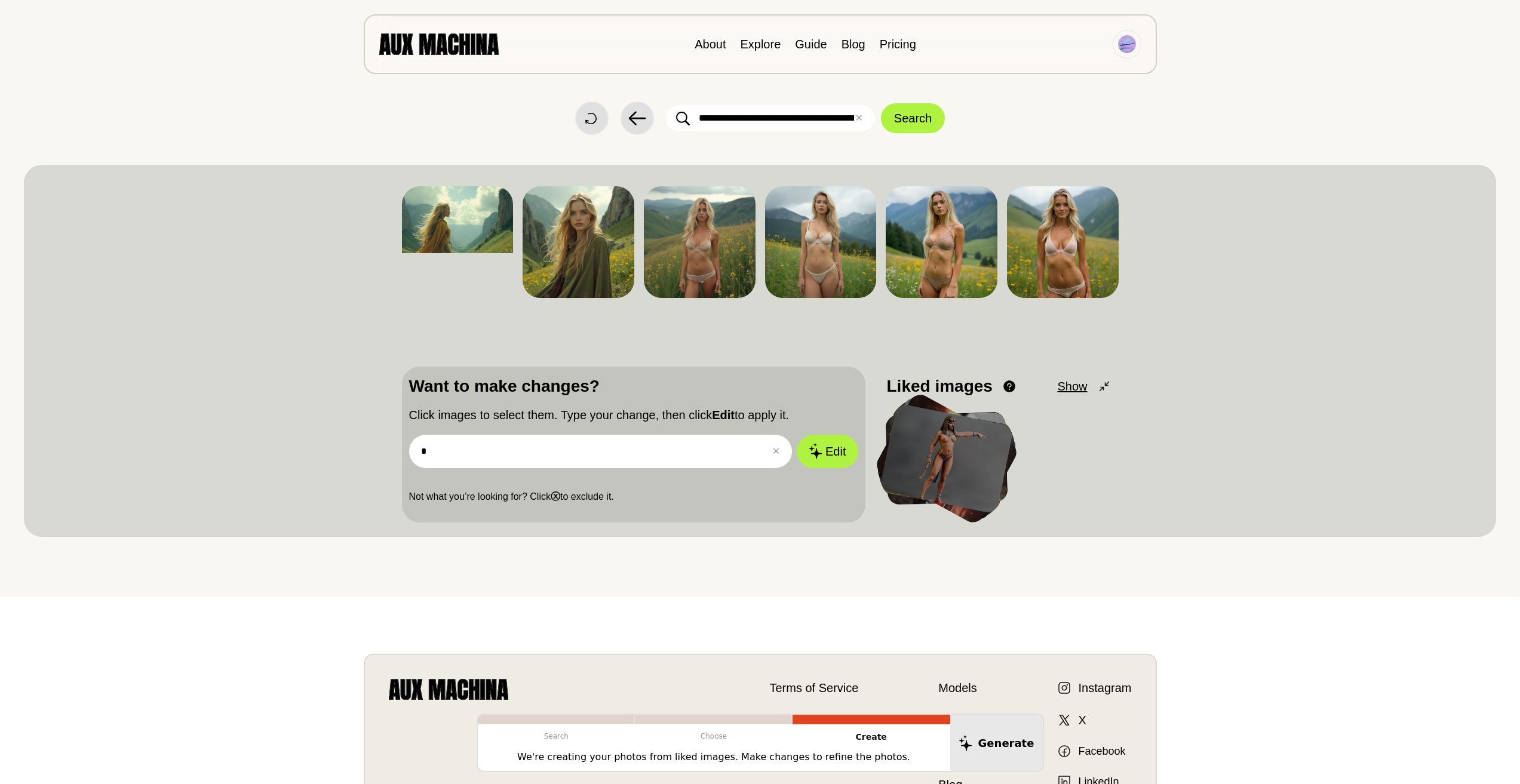
scroll to position [0, 0]
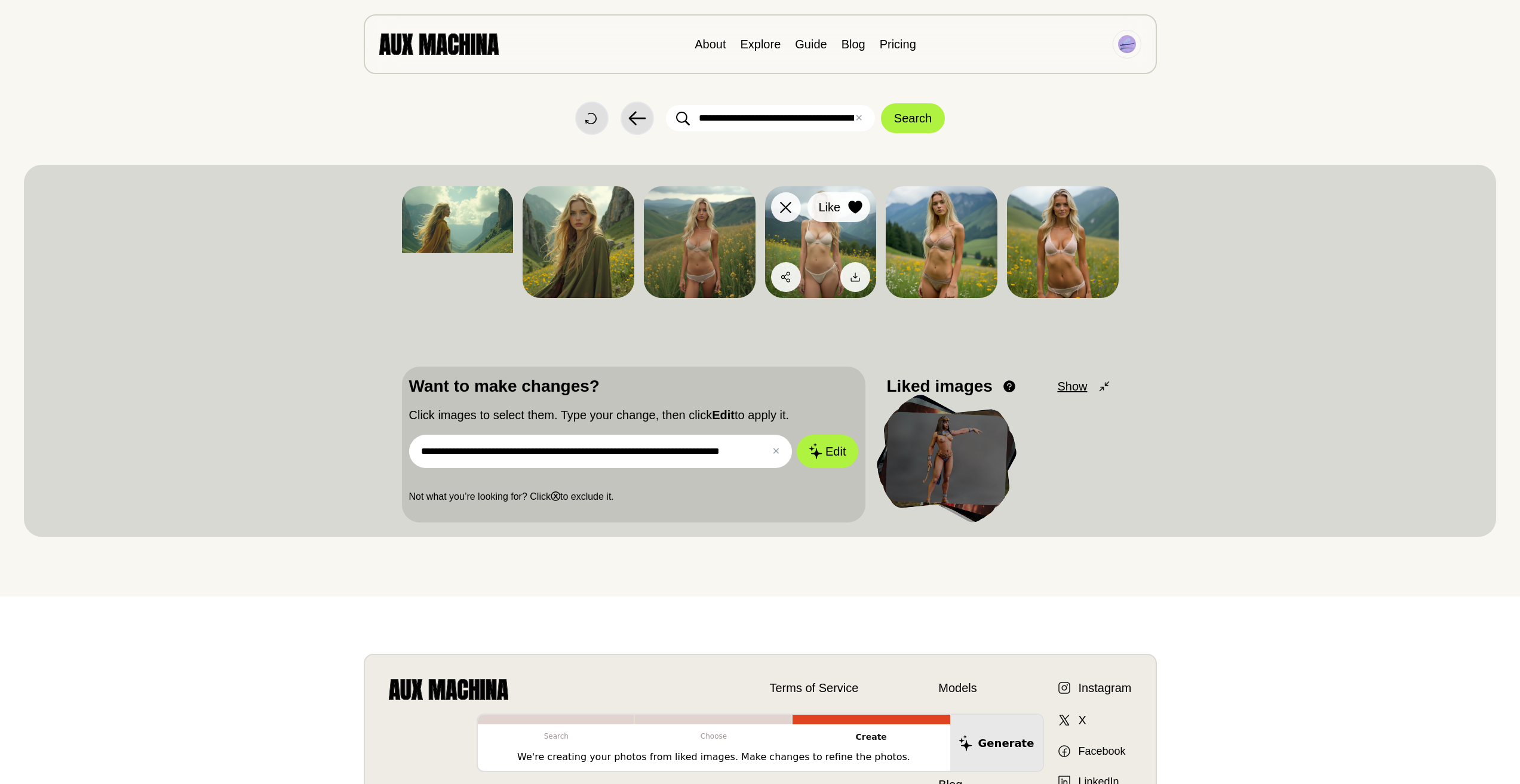
type input "**********"
click at [853, 203] on icon at bounding box center [855, 207] width 14 height 13
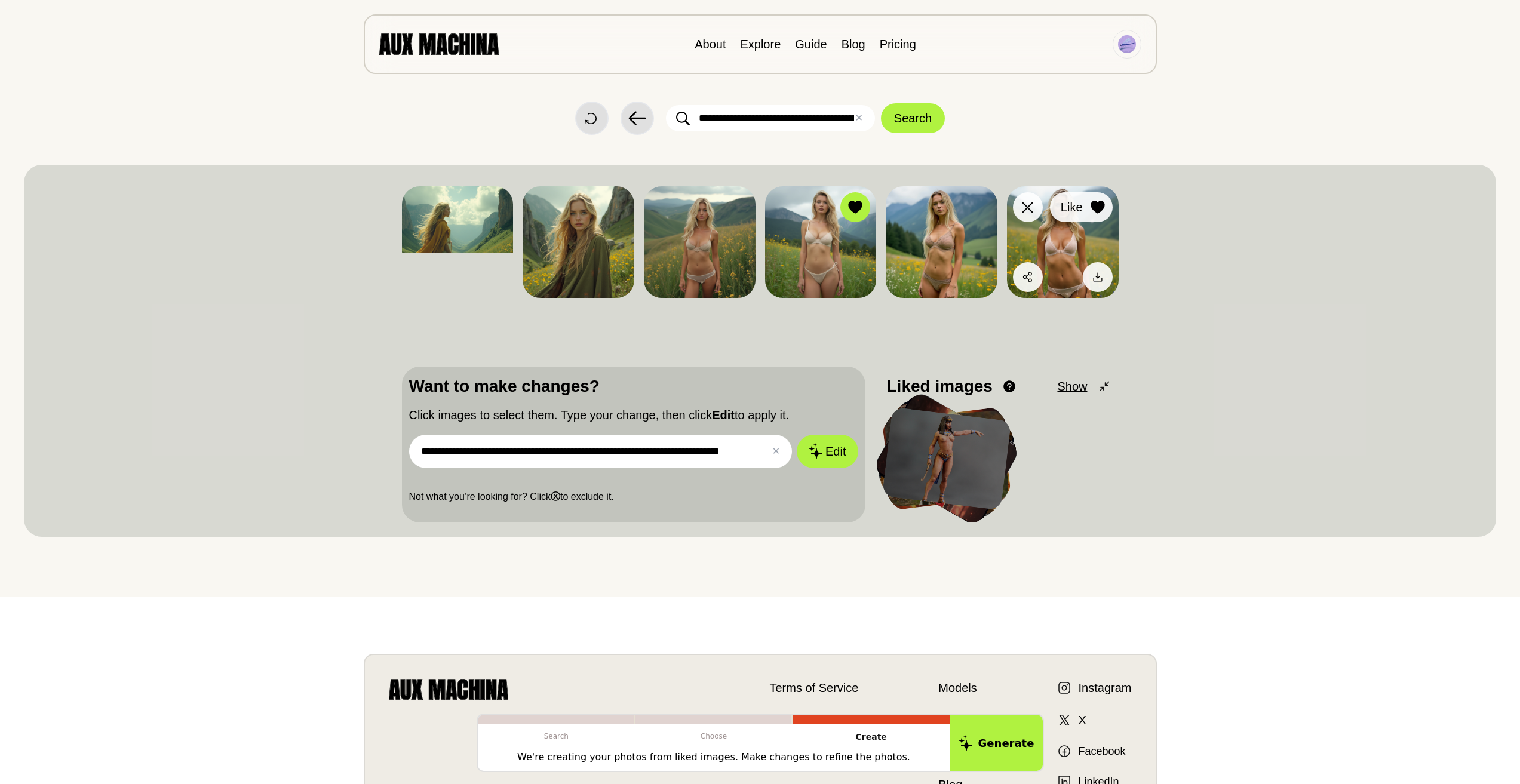
click at [1103, 203] on icon at bounding box center [1097, 207] width 14 height 13
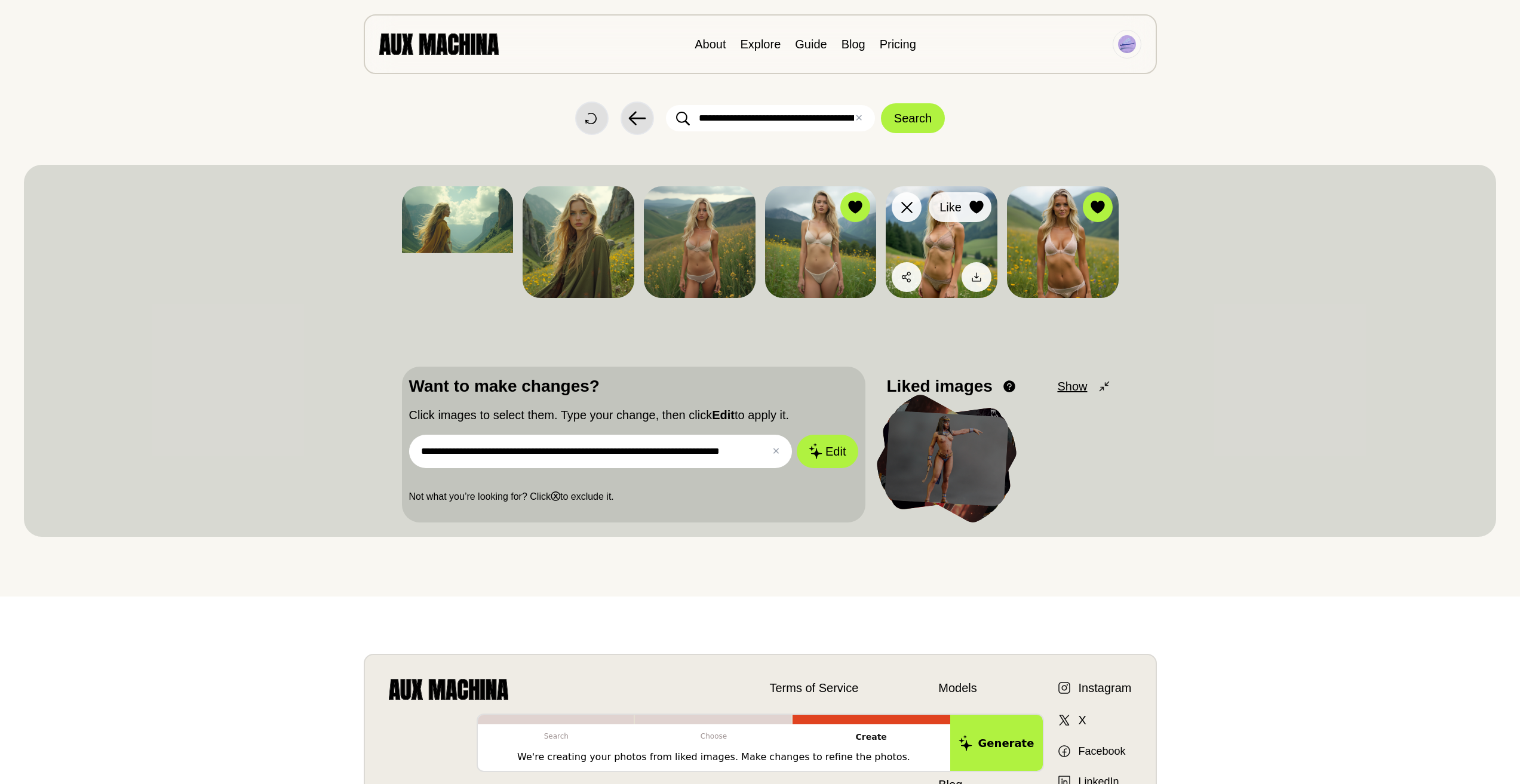
click at [977, 201] on icon at bounding box center [976, 207] width 14 height 13
click at [815, 459] on icon at bounding box center [815, 451] width 14 height 17
